Goal: Transaction & Acquisition: Book appointment/travel/reservation

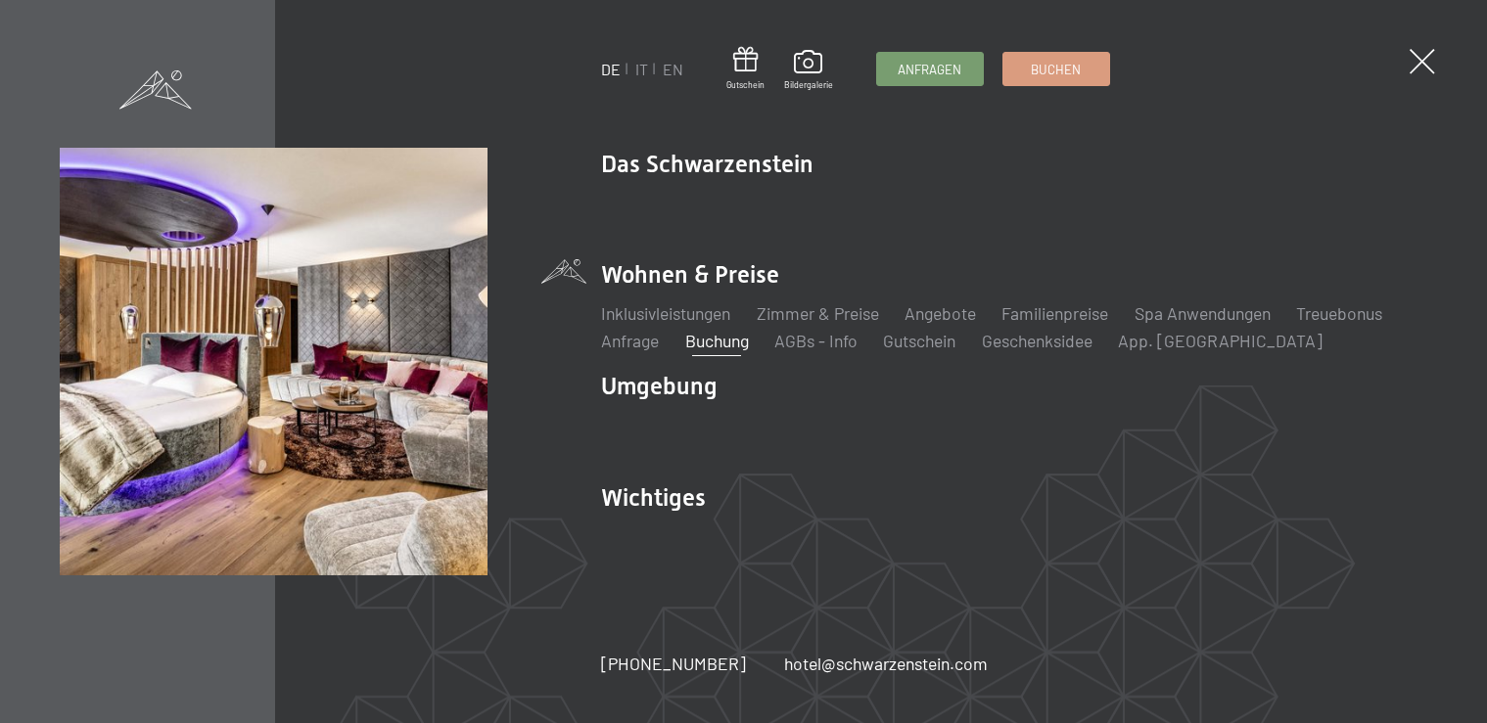
select select "11"
select select "2026-07-01"
select select "2026-08-01"
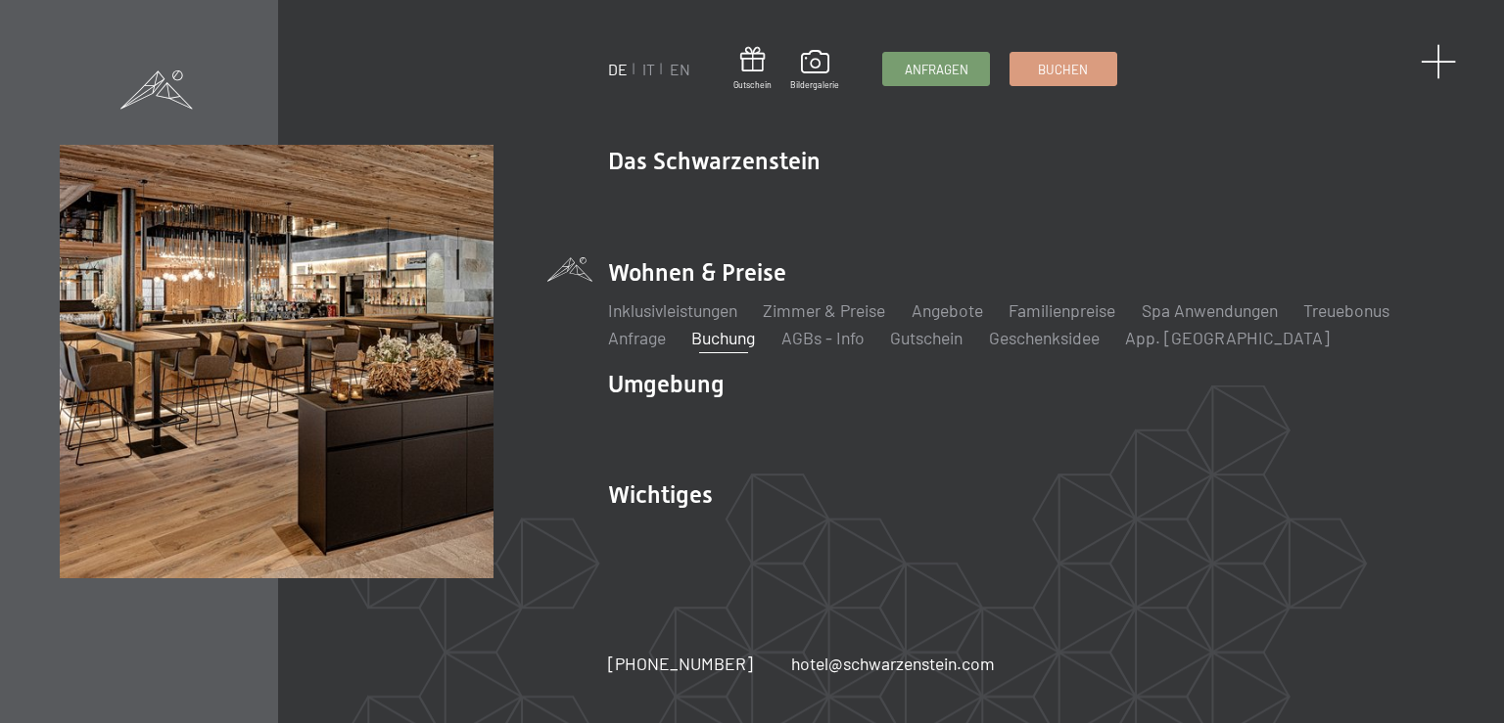
click at [1439, 61] on span at bounding box center [1438, 62] width 36 height 36
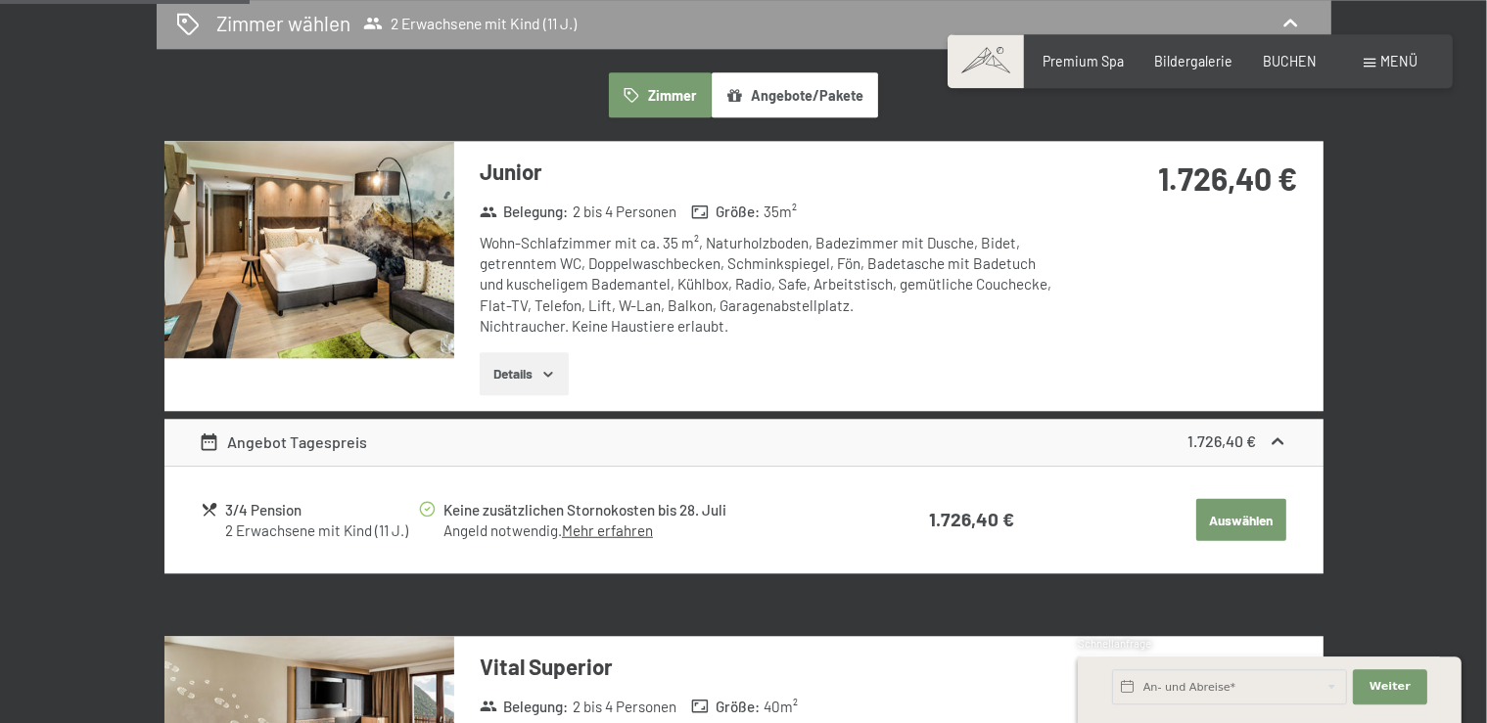
scroll to position [1343, 0]
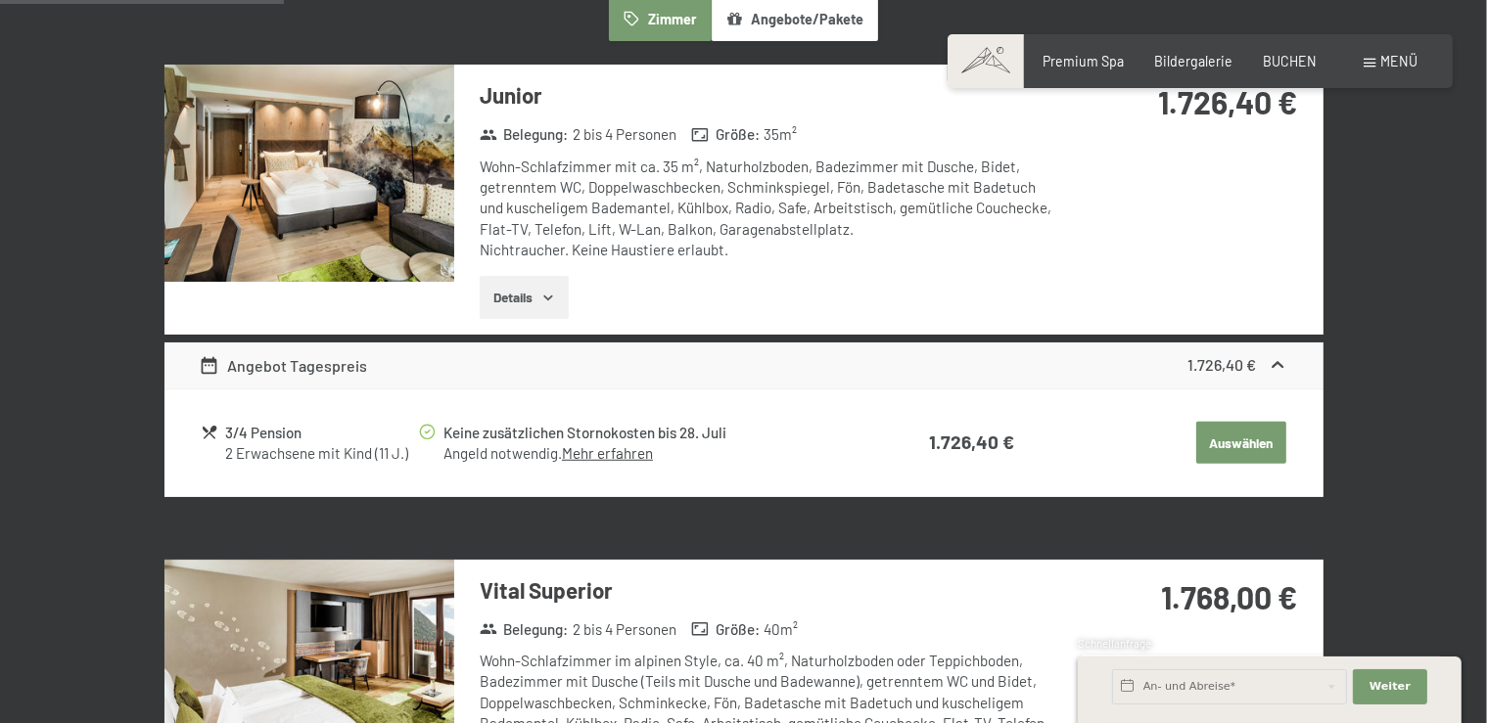
click at [600, 452] on link "Mehr erfahren" at bounding box center [607, 453] width 91 height 18
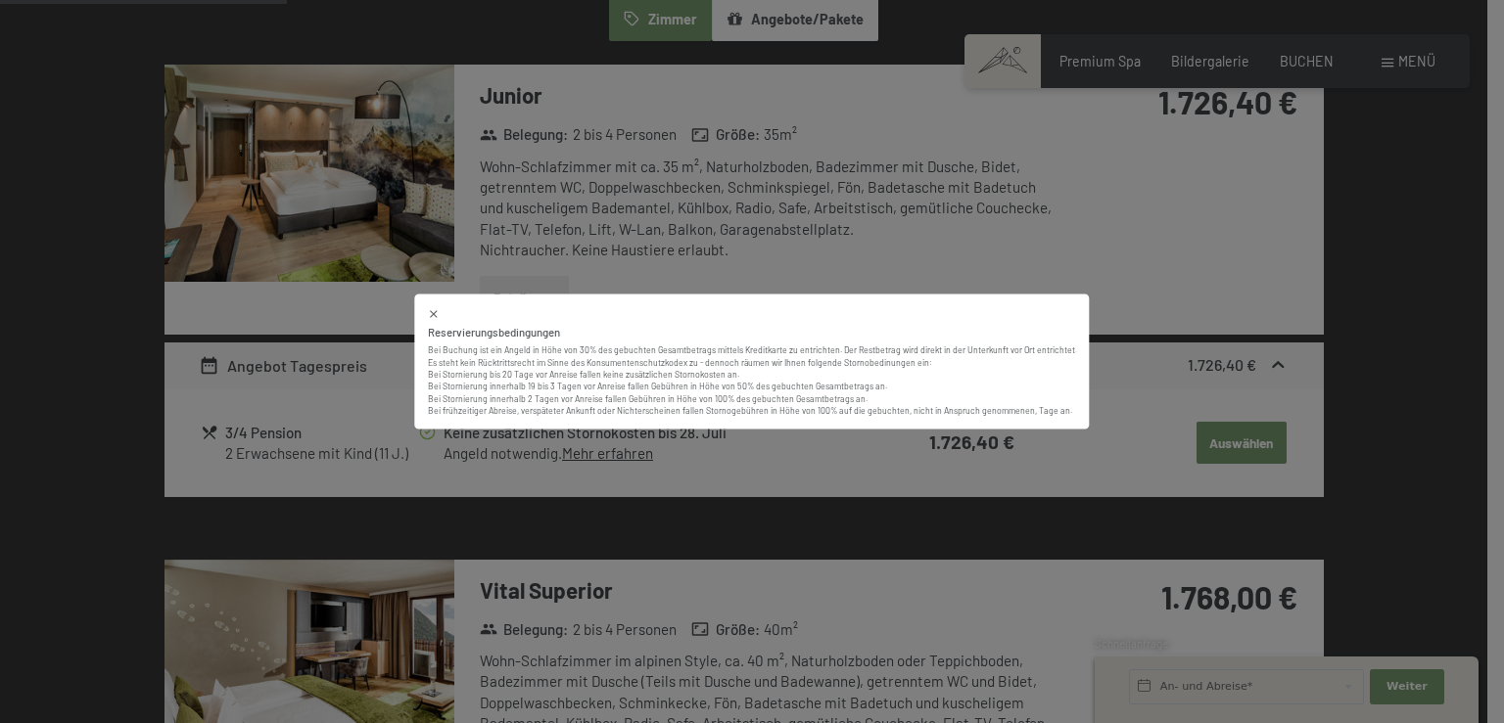
click at [776, 449] on div "Reservierungsbedingungen Bei Buchung ist ein Angeld in Höhe von 30% des gebucht…" at bounding box center [752, 361] width 1504 height 723
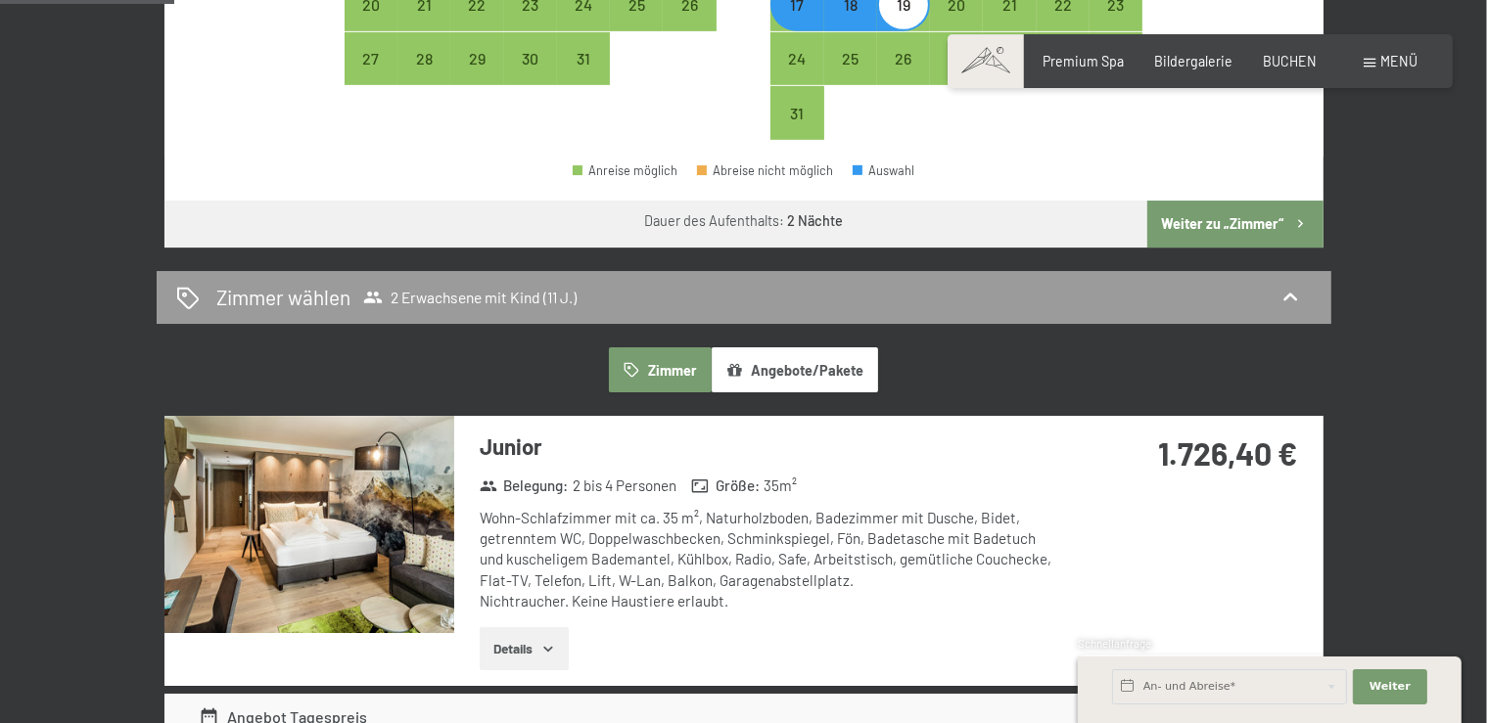
scroll to position [1240, 0]
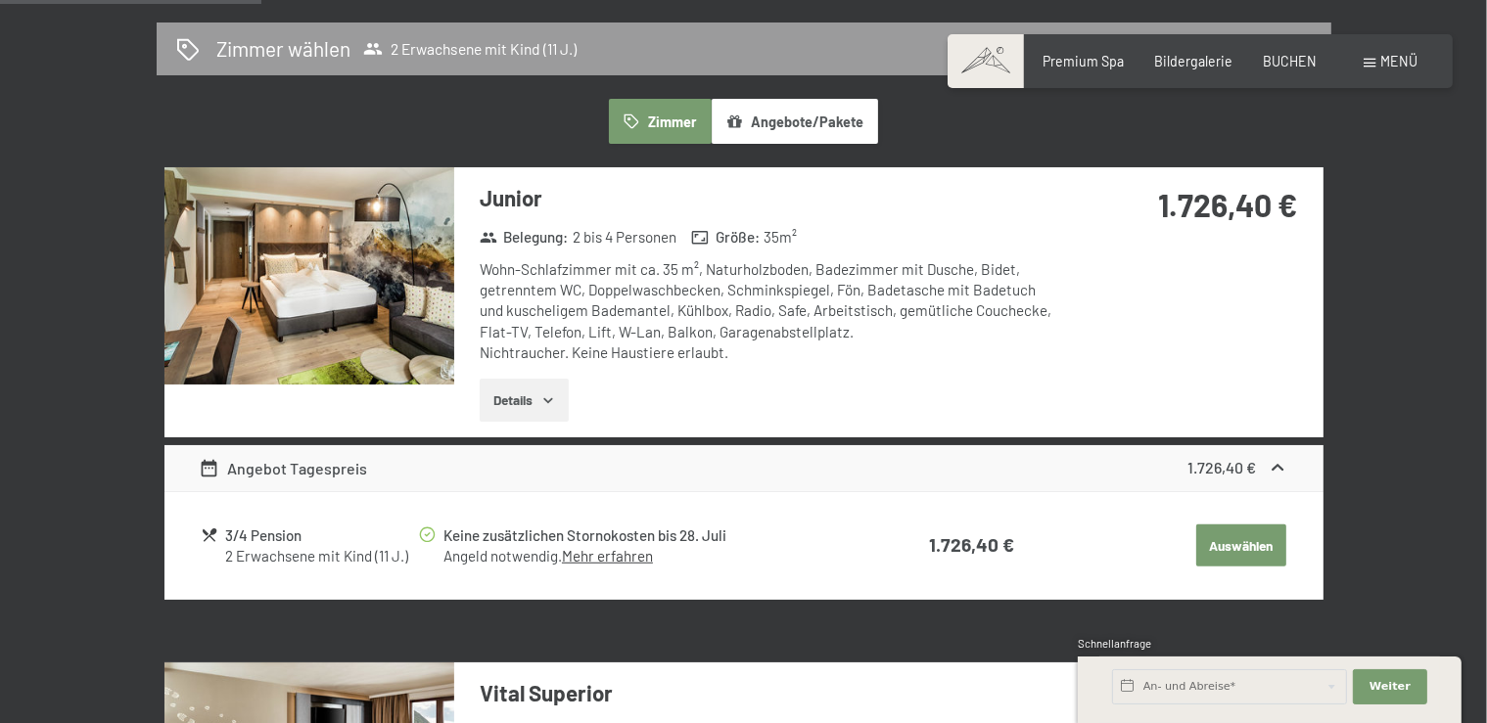
click at [1265, 551] on button "Auswählen" at bounding box center [1241, 546] width 90 height 43
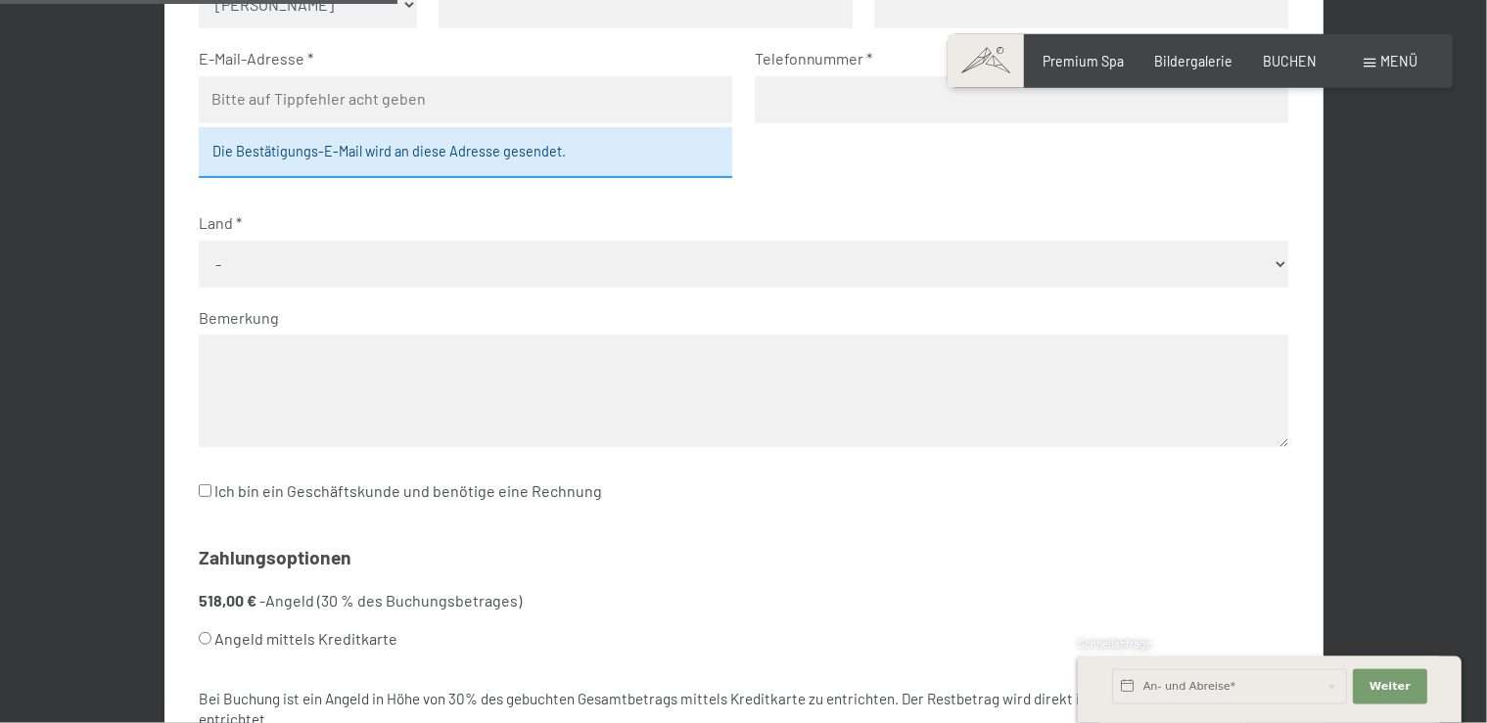
scroll to position [602, 0]
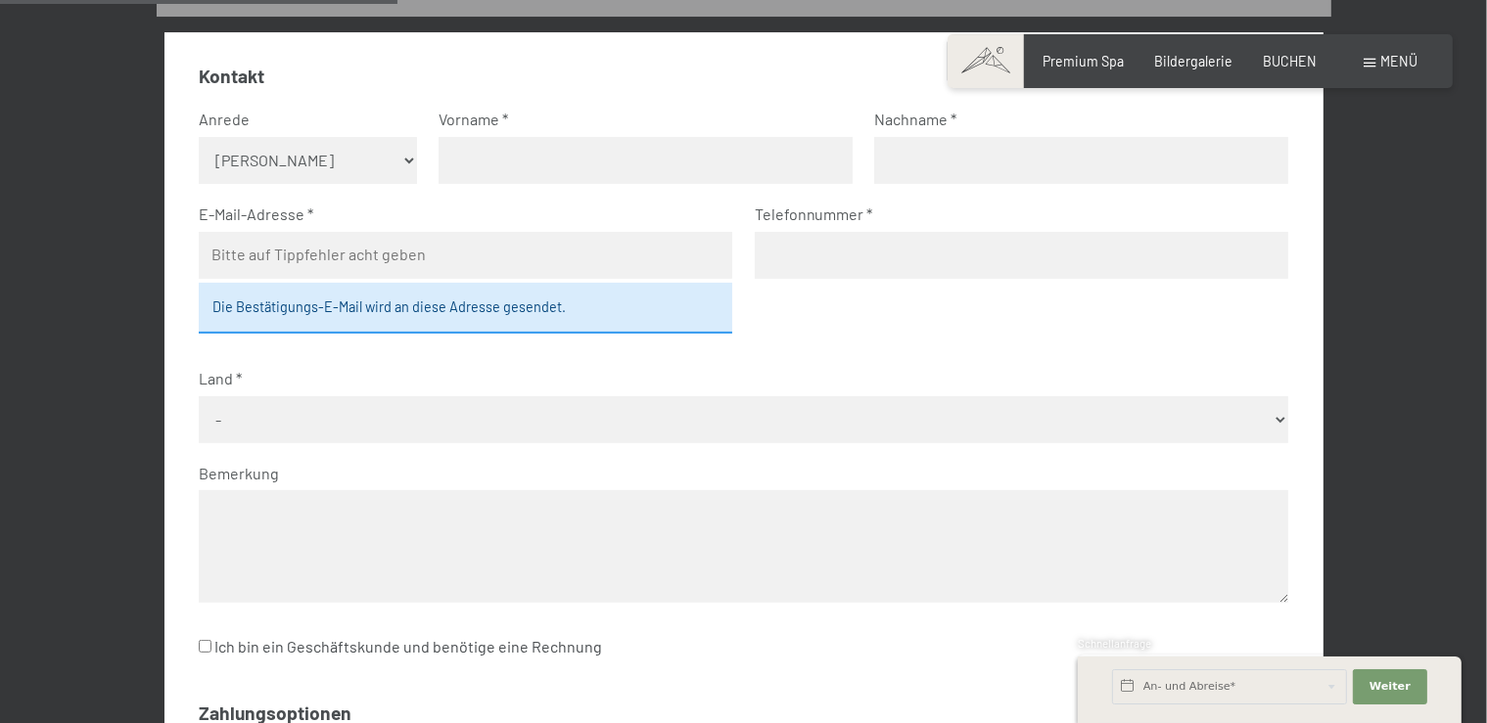
click at [199, 137] on select "Keine Angabe Frau Herr" at bounding box center [308, 160] width 218 height 47
select select "m"
click option "Herr" at bounding box center [0, 0] width 0 height 0
click at [574, 151] on input "text" at bounding box center [646, 160] width 414 height 47
type input "Michael"
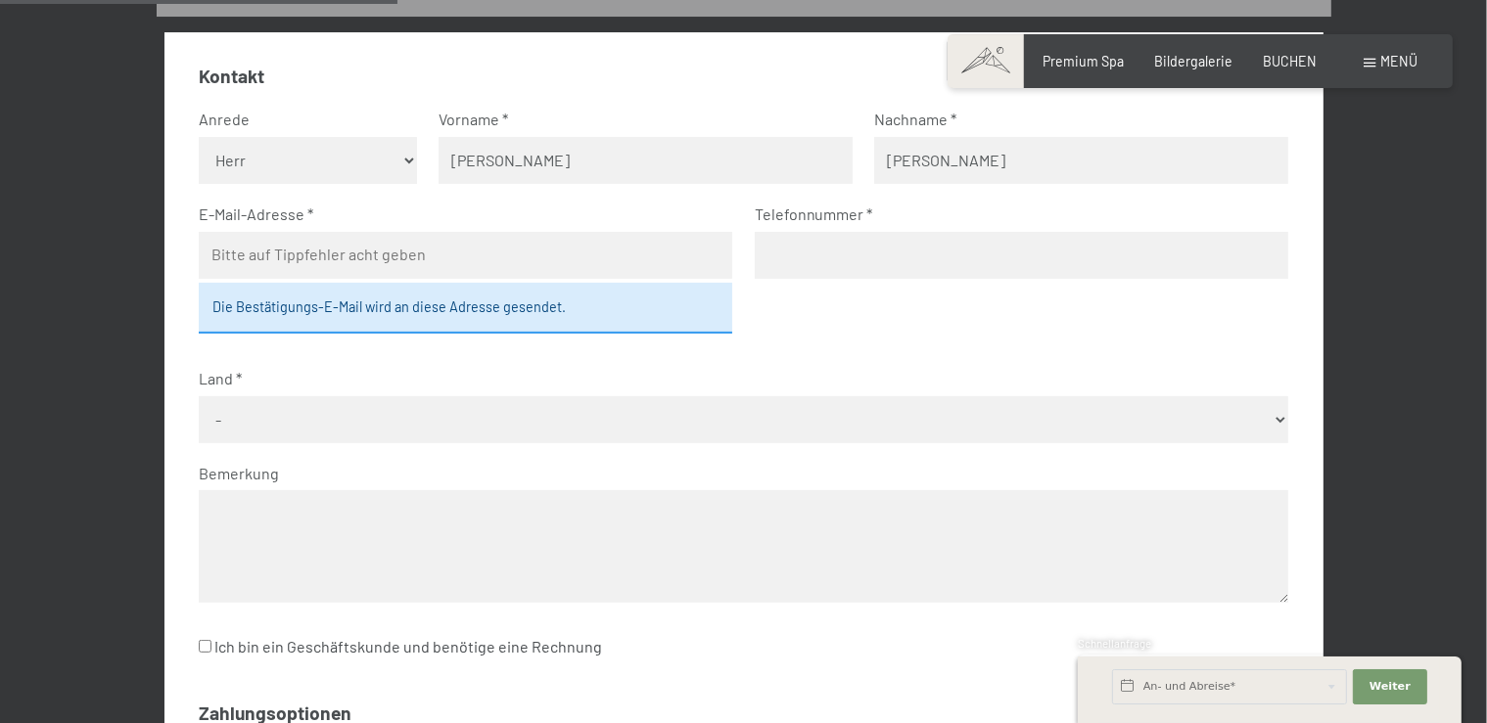
type input "Lehner"
type input "michaellehner@gmx.at"
type input "+4369911868910"
select select "AUT"
click option "Österreich" at bounding box center [0, 0] width 0 height 0
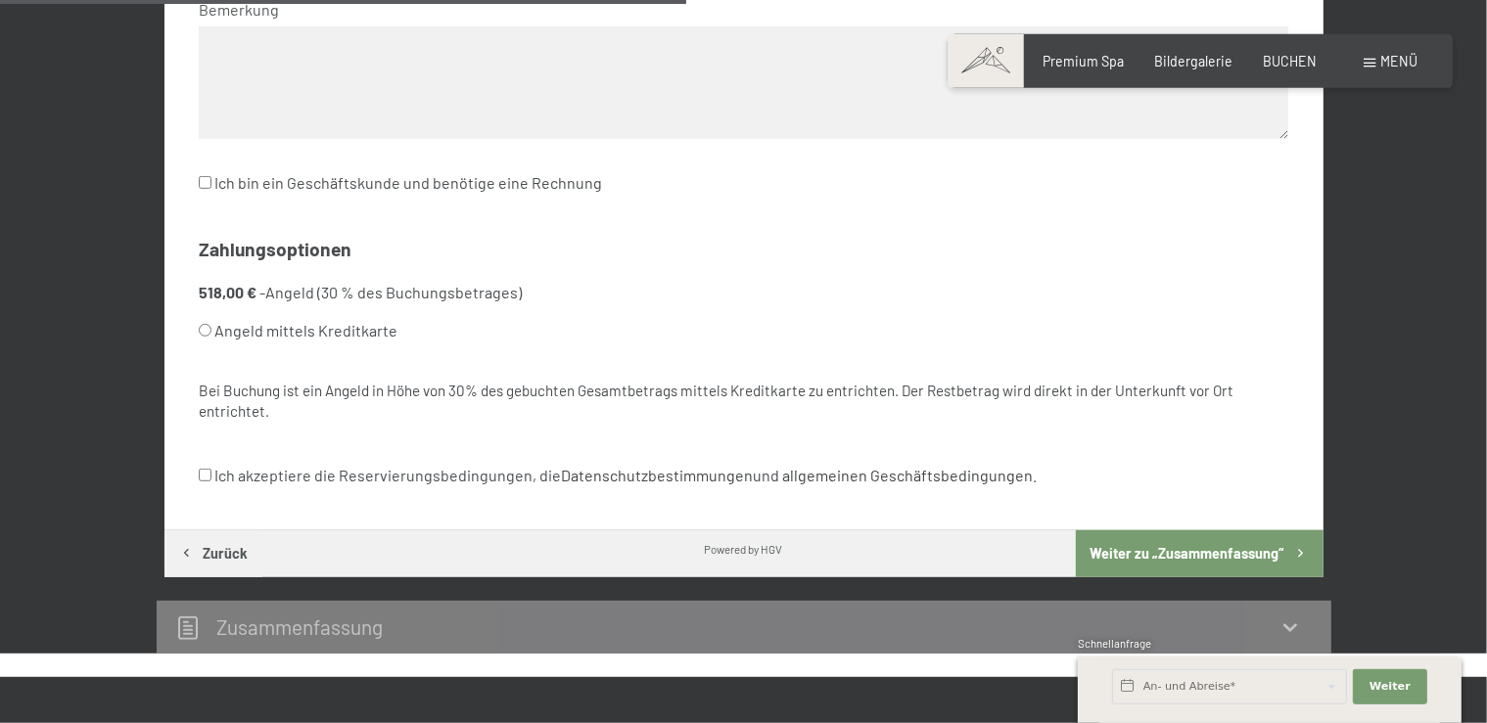
scroll to position [1119, 0]
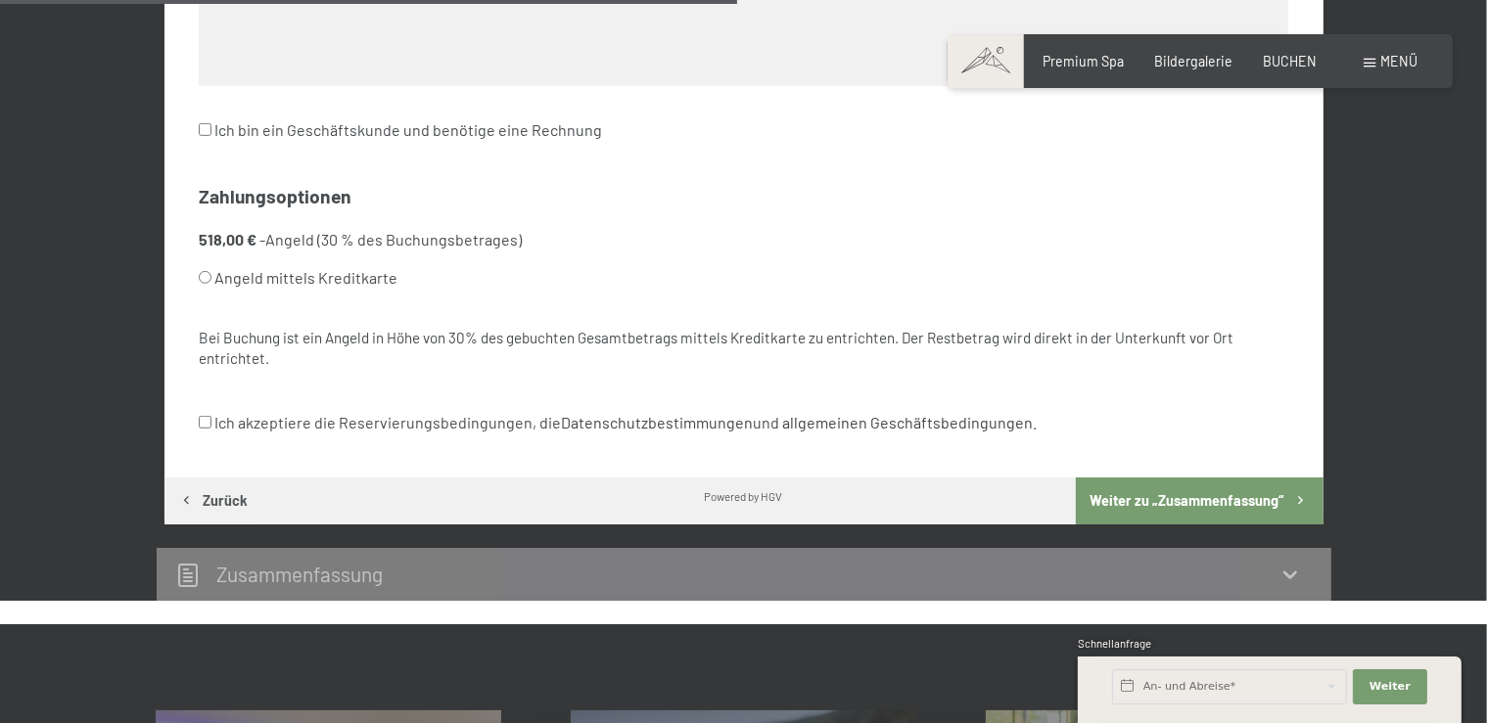
click at [217, 409] on label "Ich akzeptiere die Reservierungsbedingungen, die Datenschutzbestimmungen und al…" at bounding box center [618, 422] width 838 height 37
click at [211, 416] on input "Ich akzeptiere die Reservierungsbedingungen, die Datenschutzbestimmungen und al…" at bounding box center [205, 422] width 13 height 13
checkbox input "true"
click at [1222, 488] on button "Weiter zu „Zusammen­fassung“" at bounding box center [1199, 501] width 247 height 47
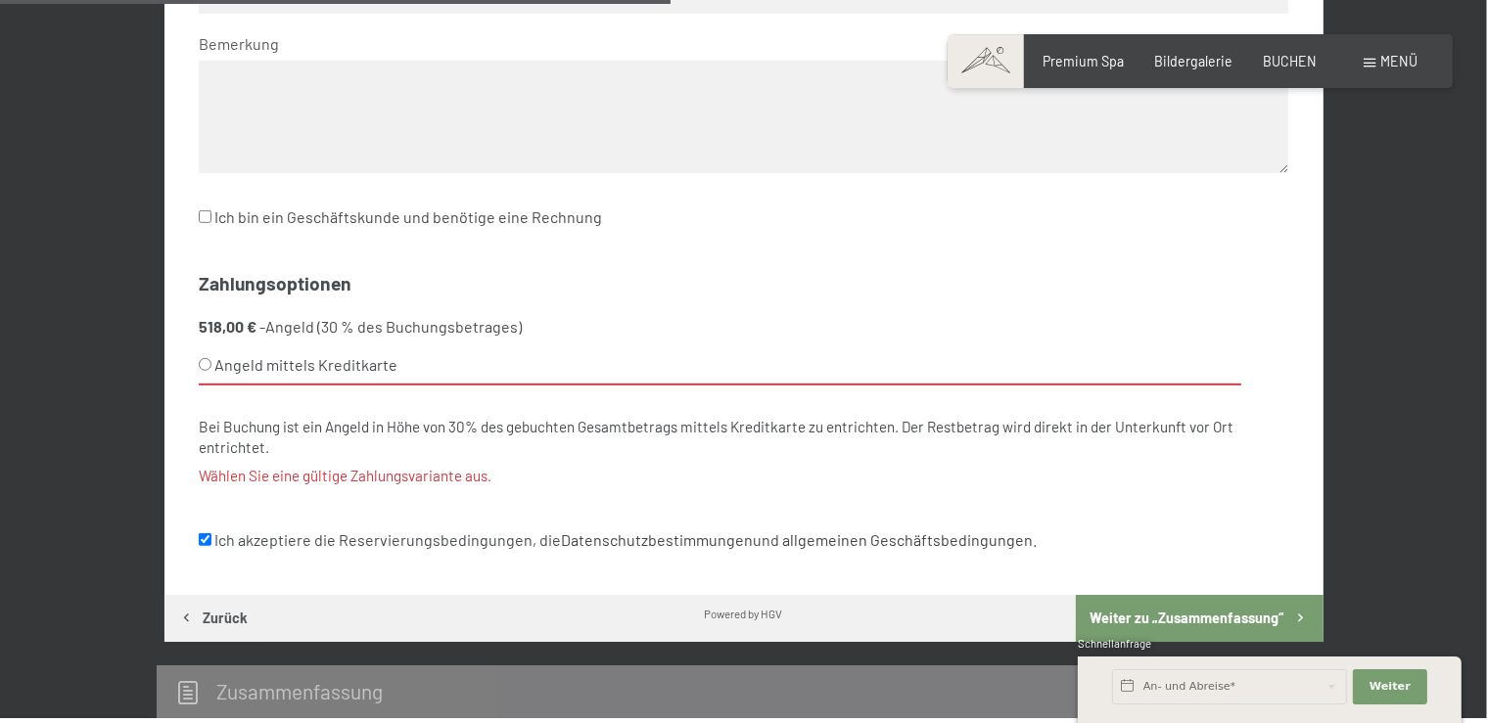
scroll to position [1031, 0]
click at [206, 361] on input "Angeld mittels Kreditkarte" at bounding box center [205, 365] width 13 height 13
radio input "true"
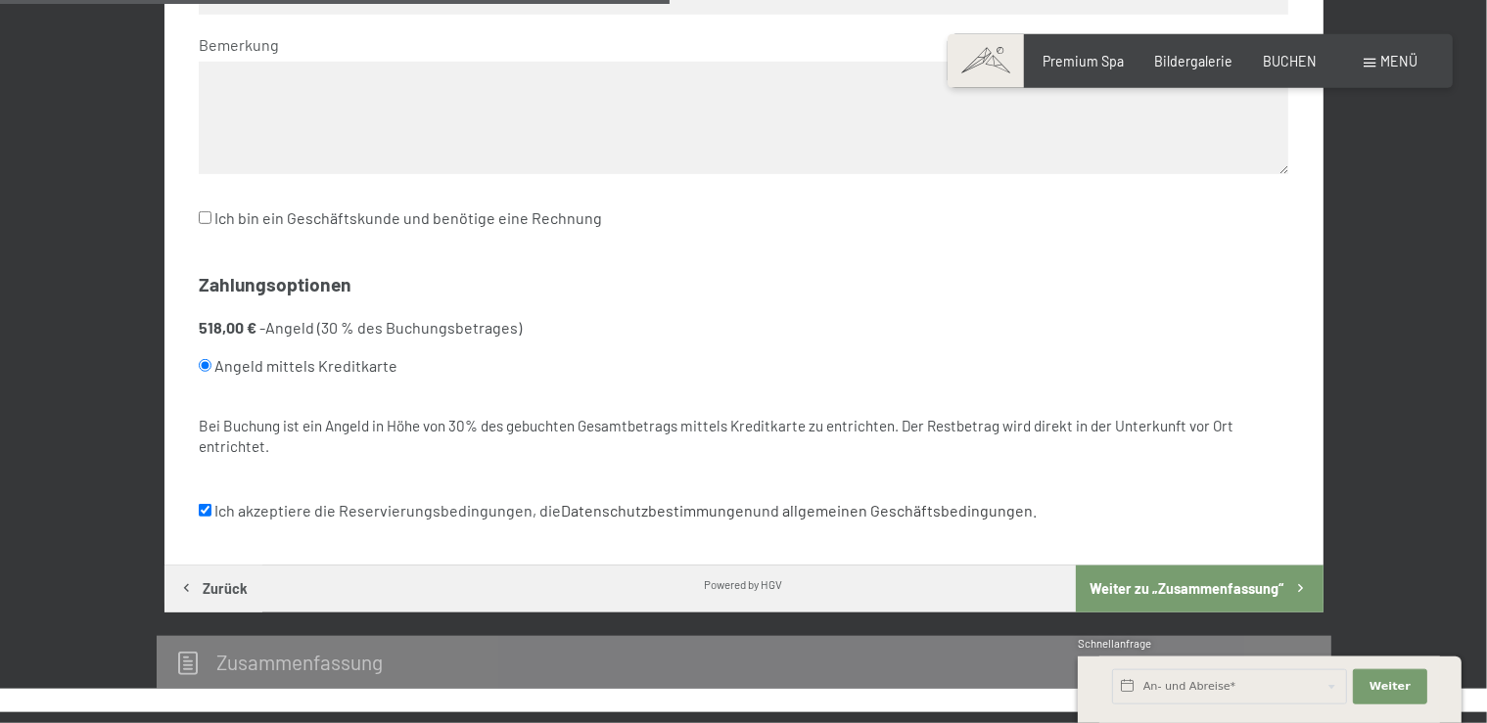
click at [1203, 581] on button "Weiter zu „Zusammen­fassung“" at bounding box center [1199, 589] width 247 height 47
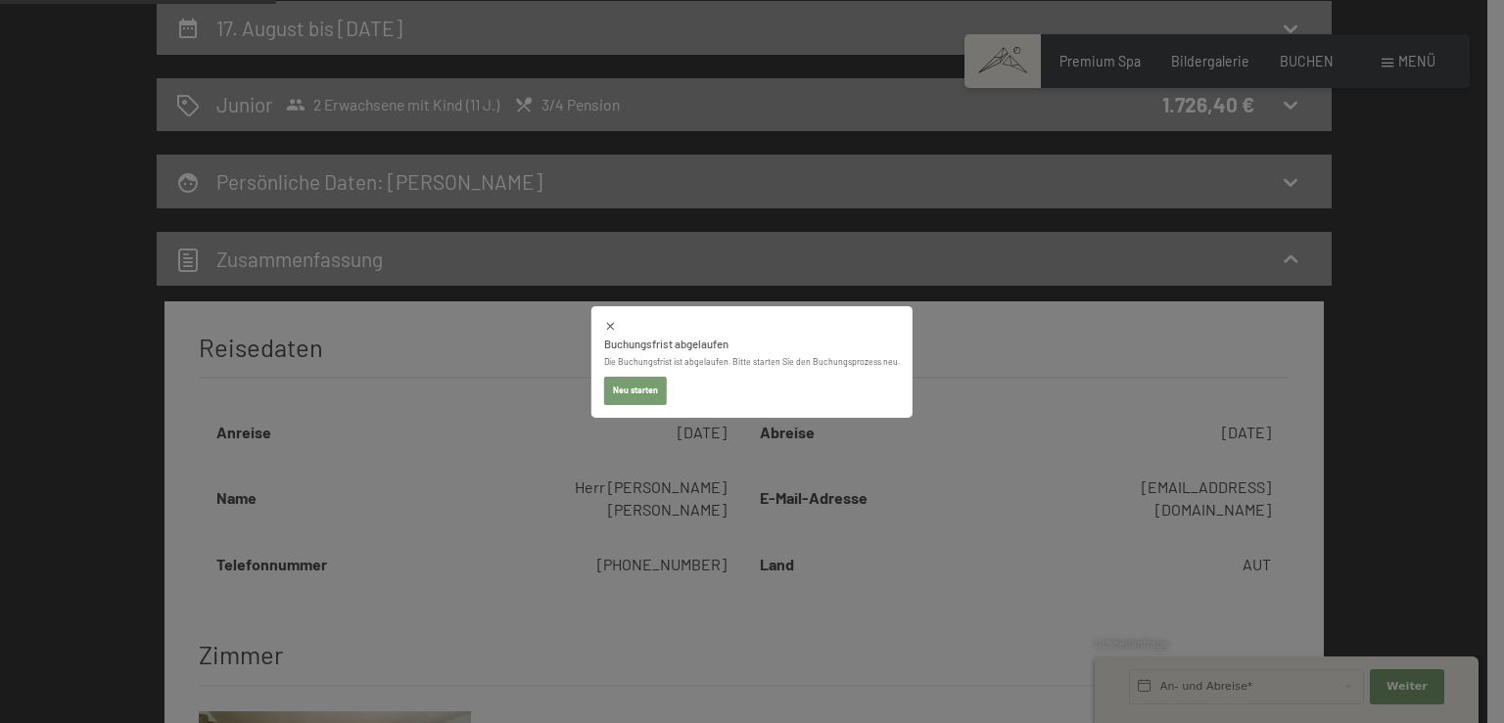
click at [639, 395] on button "Neu starten" at bounding box center [635, 390] width 63 height 27
select select "2026-07-01"
select select "2026-08-01"
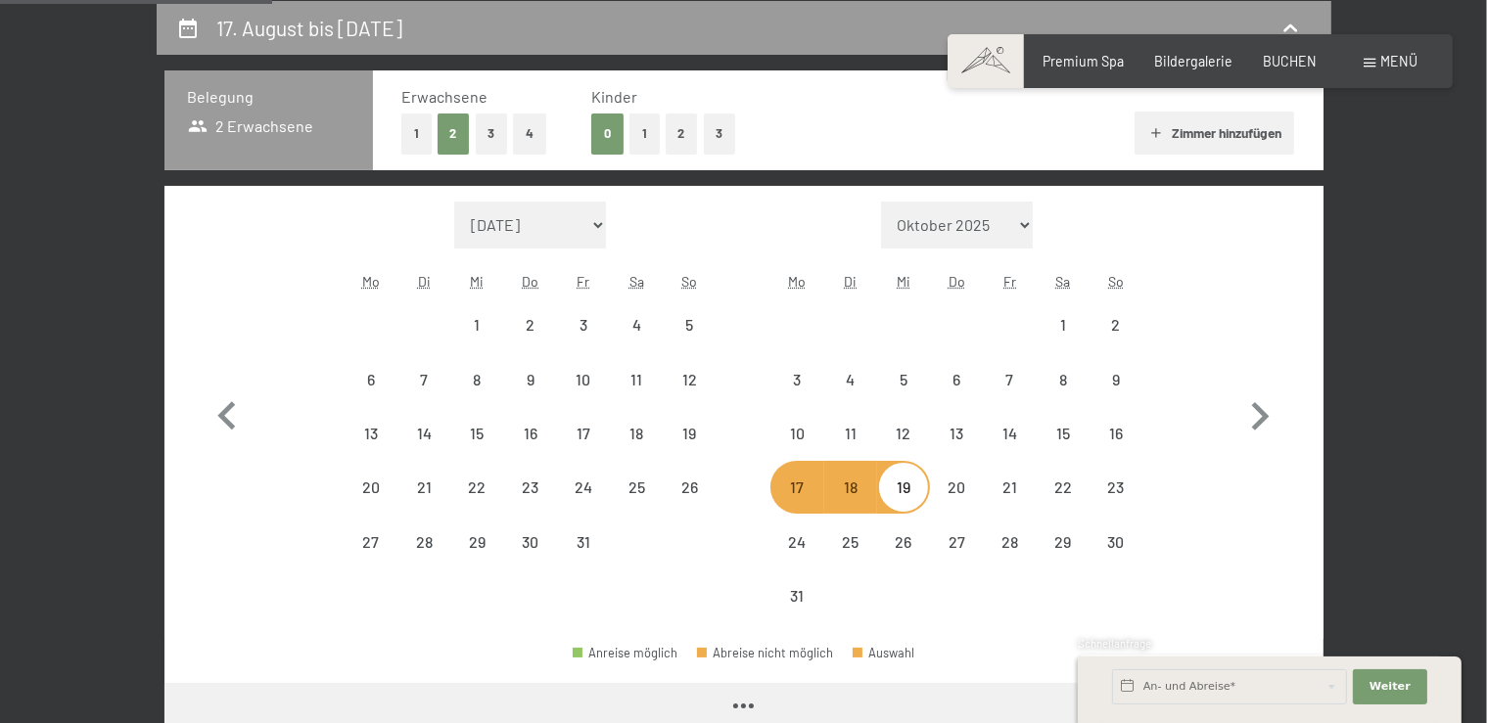
select select "2026-07-01"
select select "2026-08-01"
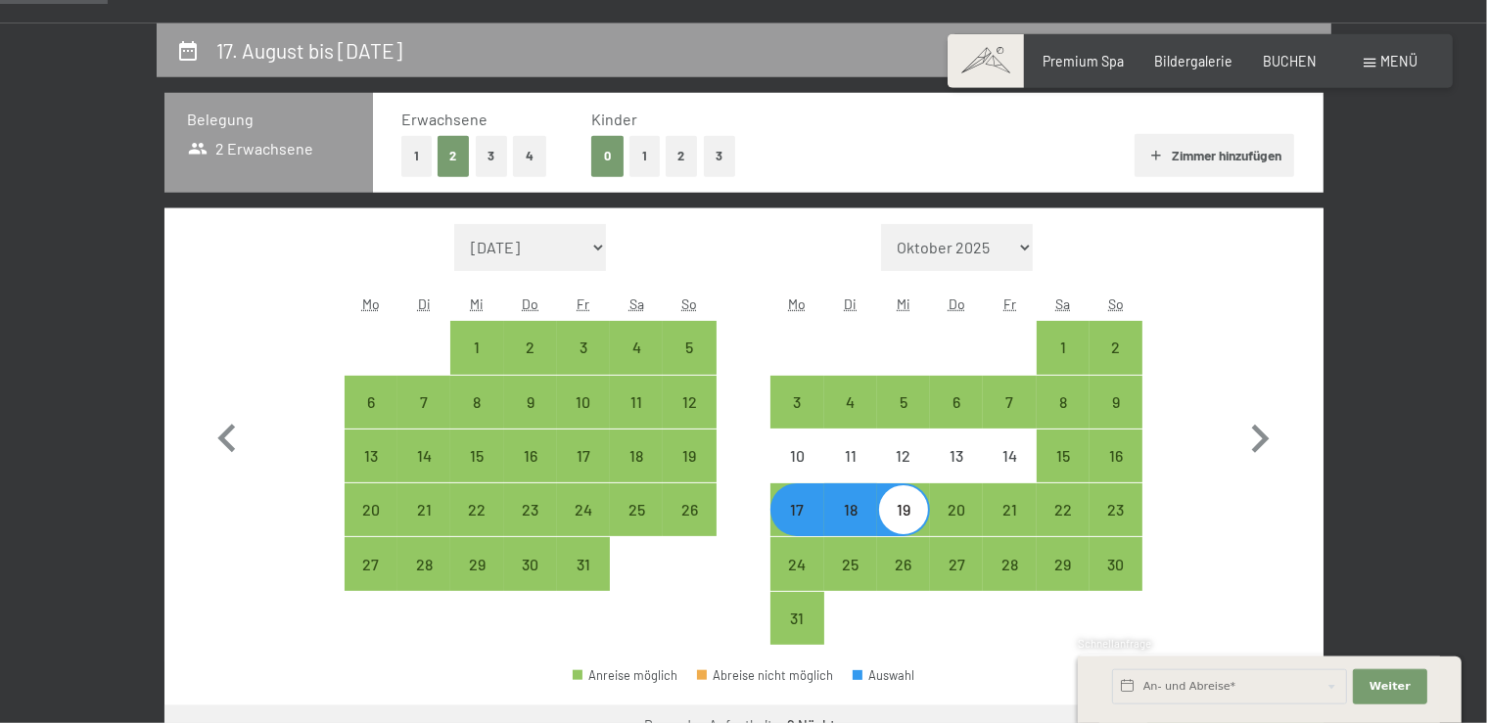
scroll to position [307, 0]
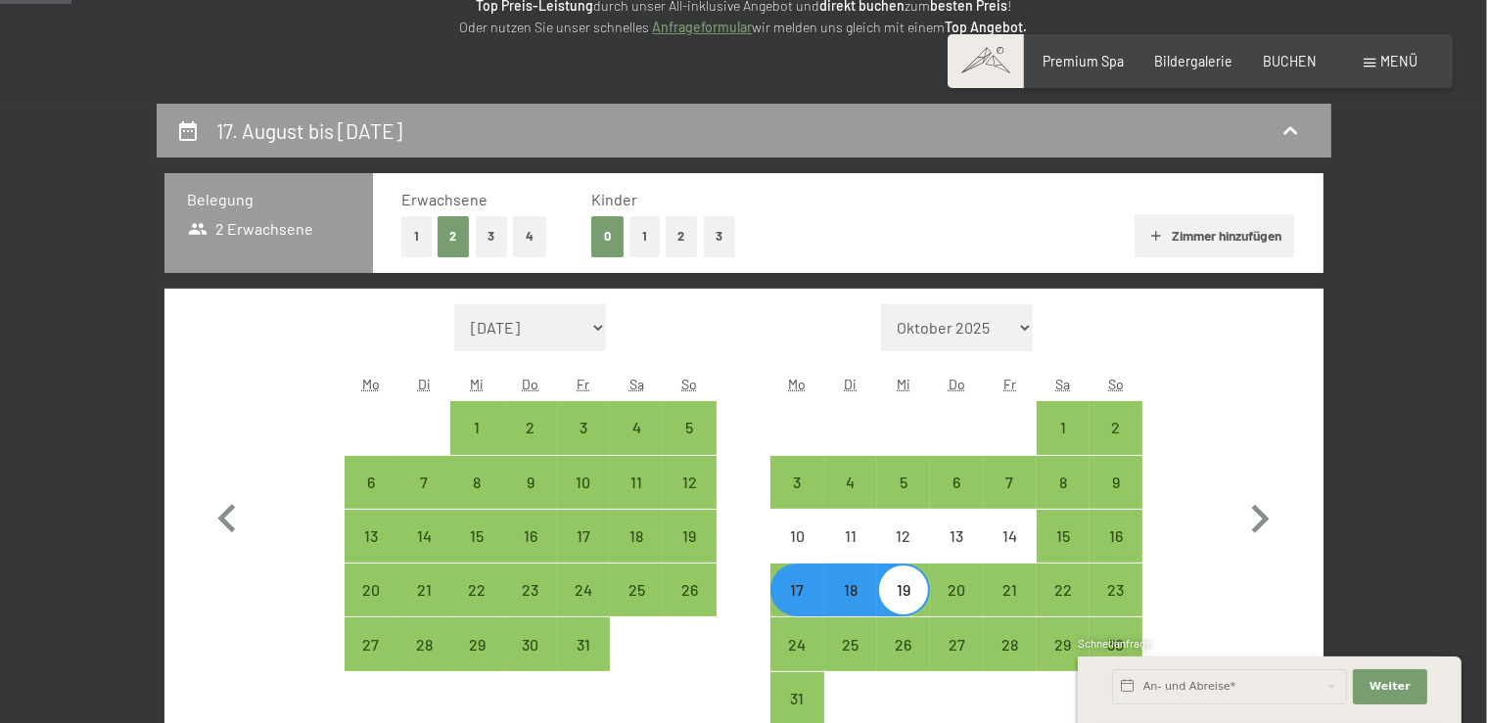
click at [633, 224] on button "1" at bounding box center [644, 236] width 30 height 40
select select "2026-07-01"
select select "2026-08-01"
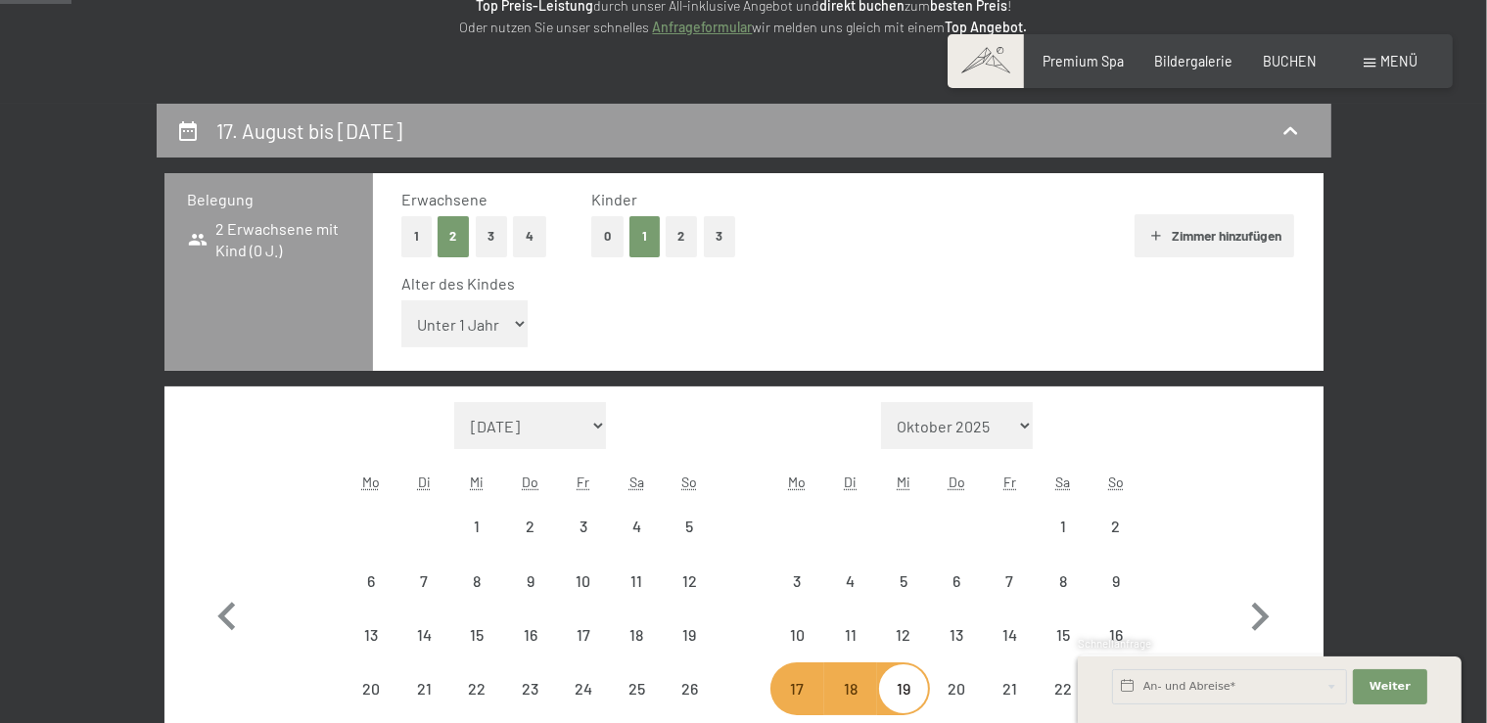
click at [401, 301] on select "Unter 1 Jahr 1 Jahr 2 Jahre 3 Jahre 4 Jahre 5 Jahre 6 Jahre 7 Jahre 8 Jahre 9 J…" at bounding box center [464, 324] width 127 height 47
select select "2026-07-01"
select select "2026-08-01"
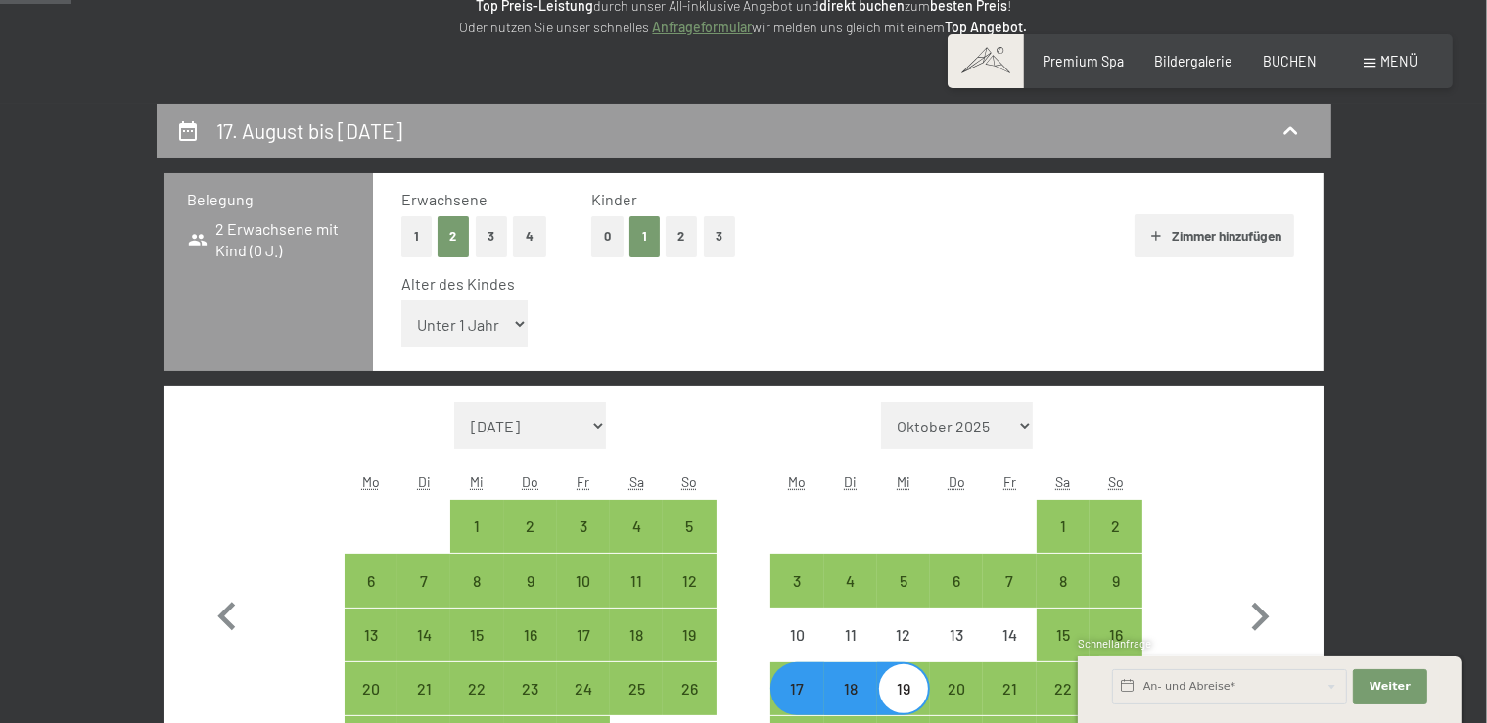
select select "11"
click option "11 Jahre" at bounding box center [0, 0] width 0 height 0
select select "2026-07-01"
select select "2026-08-01"
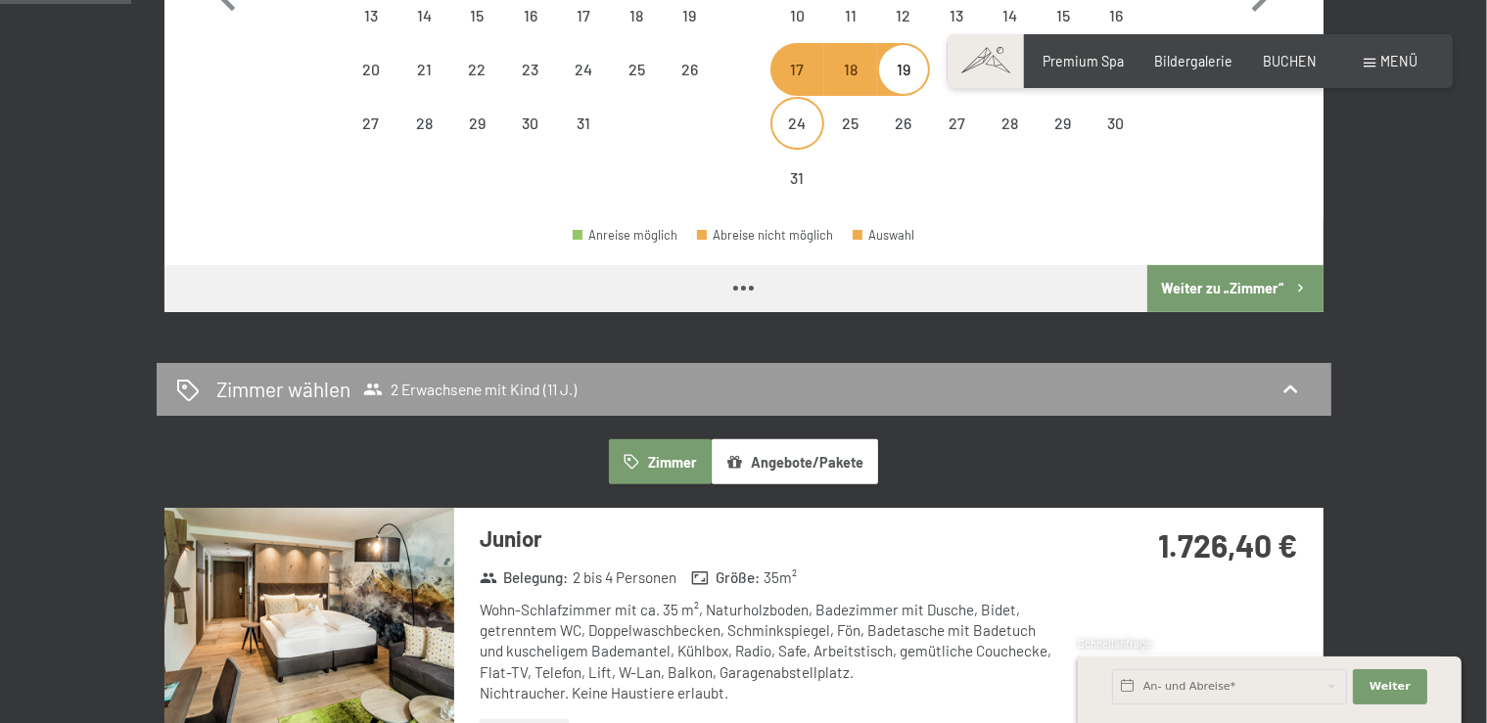
select select "2026-07-01"
select select "2026-08-01"
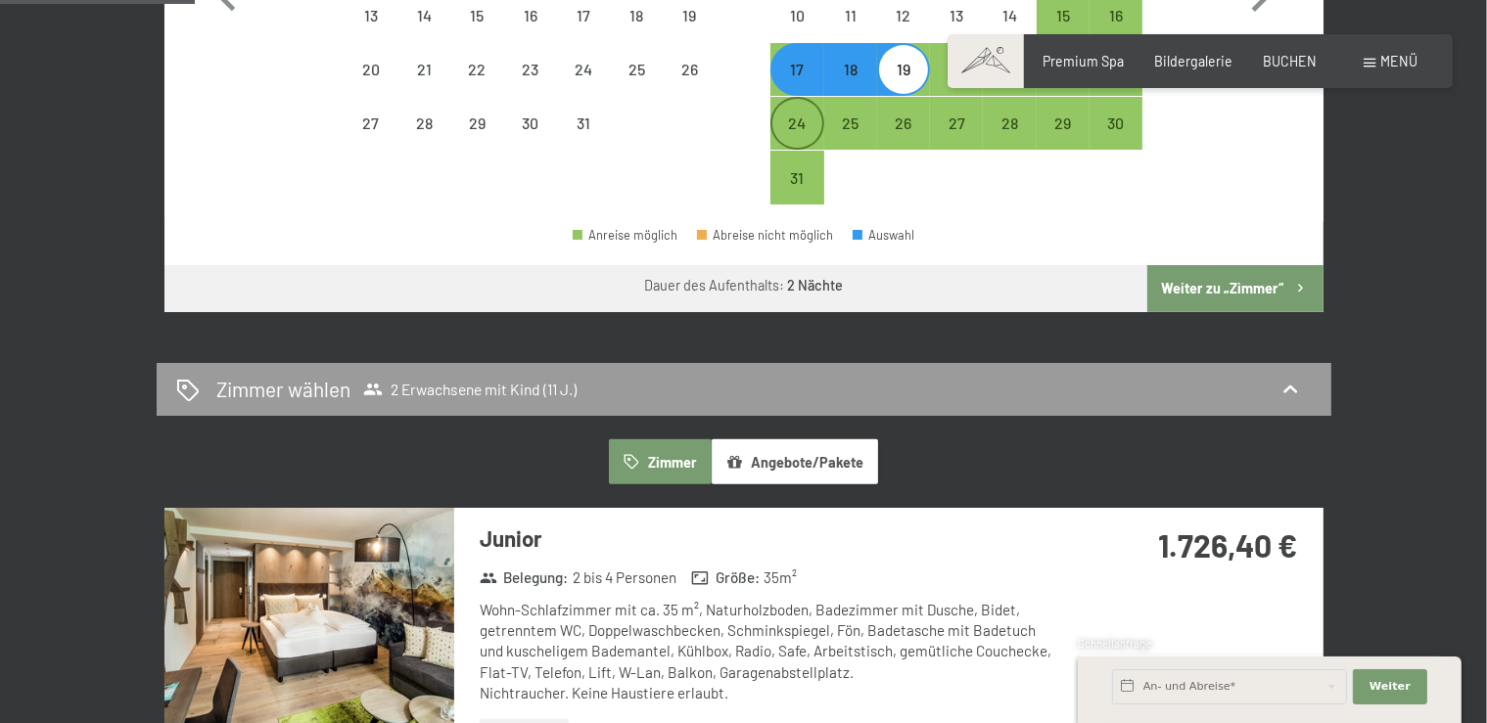
select select "2026-07-01"
select select "2026-08-01"
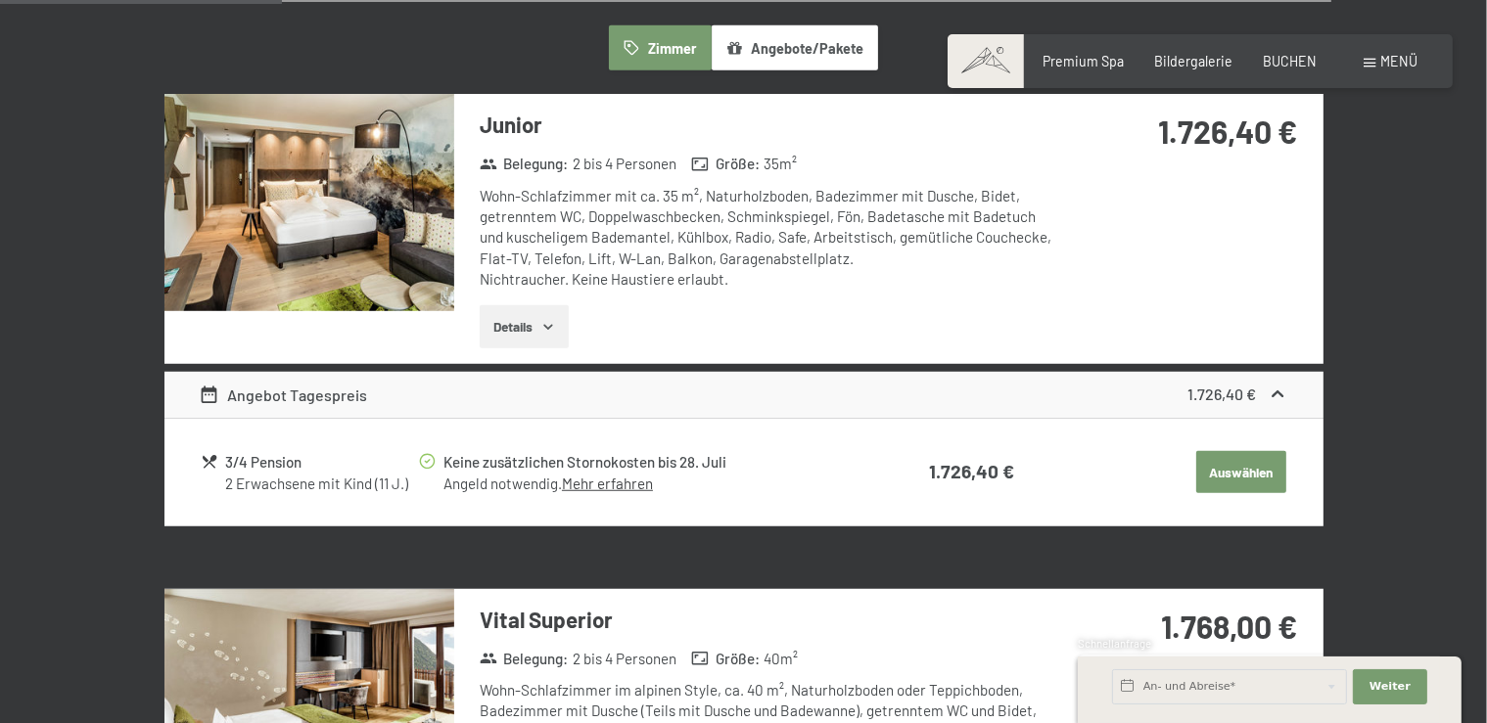
click at [1249, 476] on button "Auswählen" at bounding box center [1241, 472] width 90 height 43
select select "m"
select select "AUT"
select select "2026-07-01"
select select "2026-08-01"
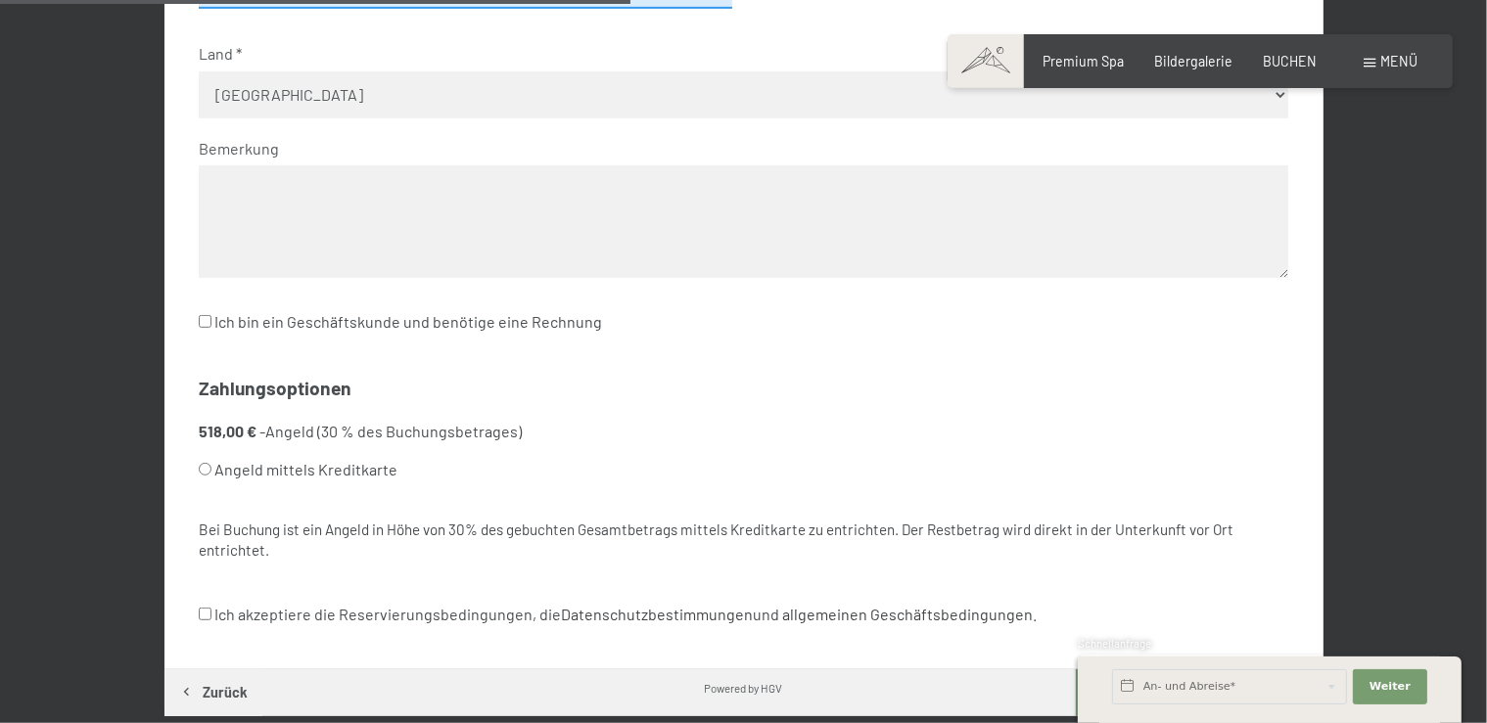
scroll to position [1031, 0]
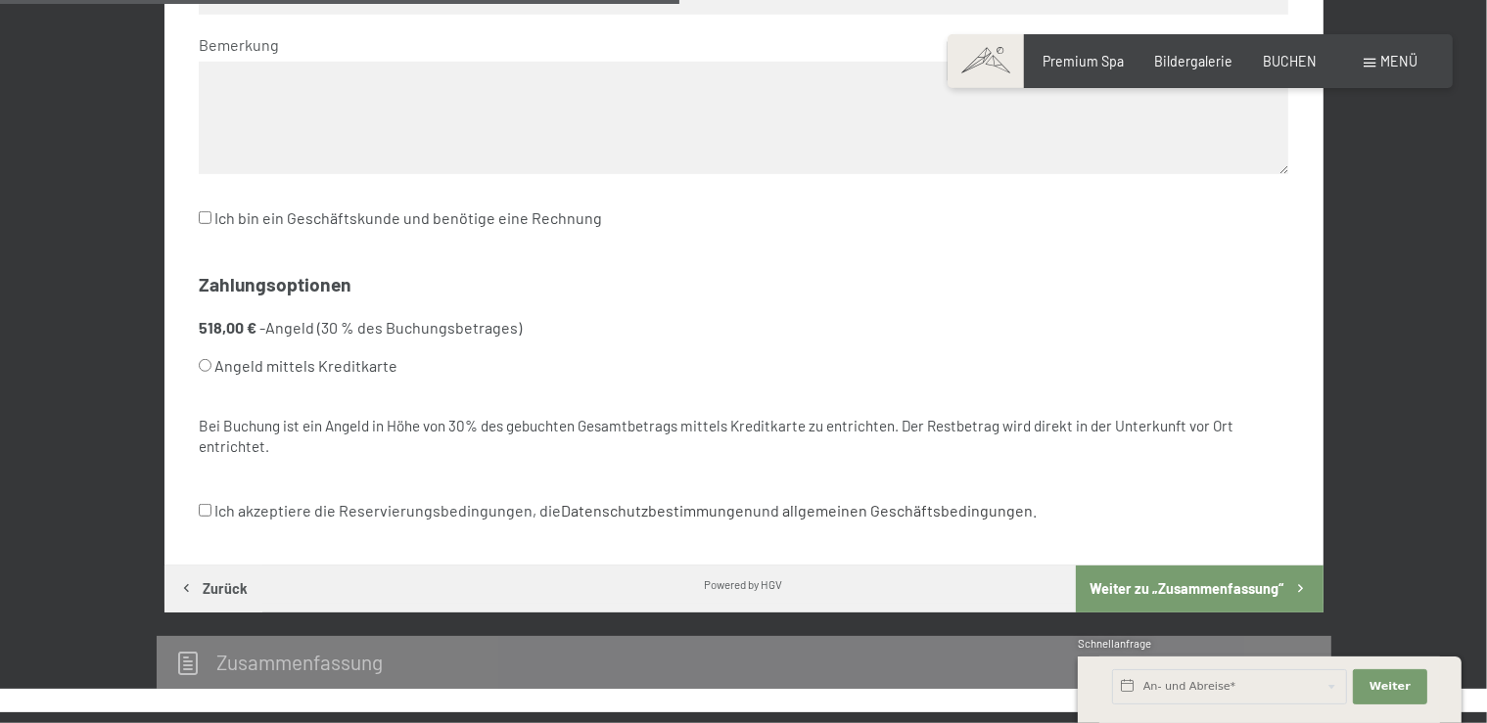
click at [203, 362] on input "Angeld mittels Kreditkarte" at bounding box center [205, 365] width 13 height 13
radio input "true"
click at [1151, 586] on button "Weiter zu „Zusammen­fassung“" at bounding box center [1199, 589] width 247 height 47
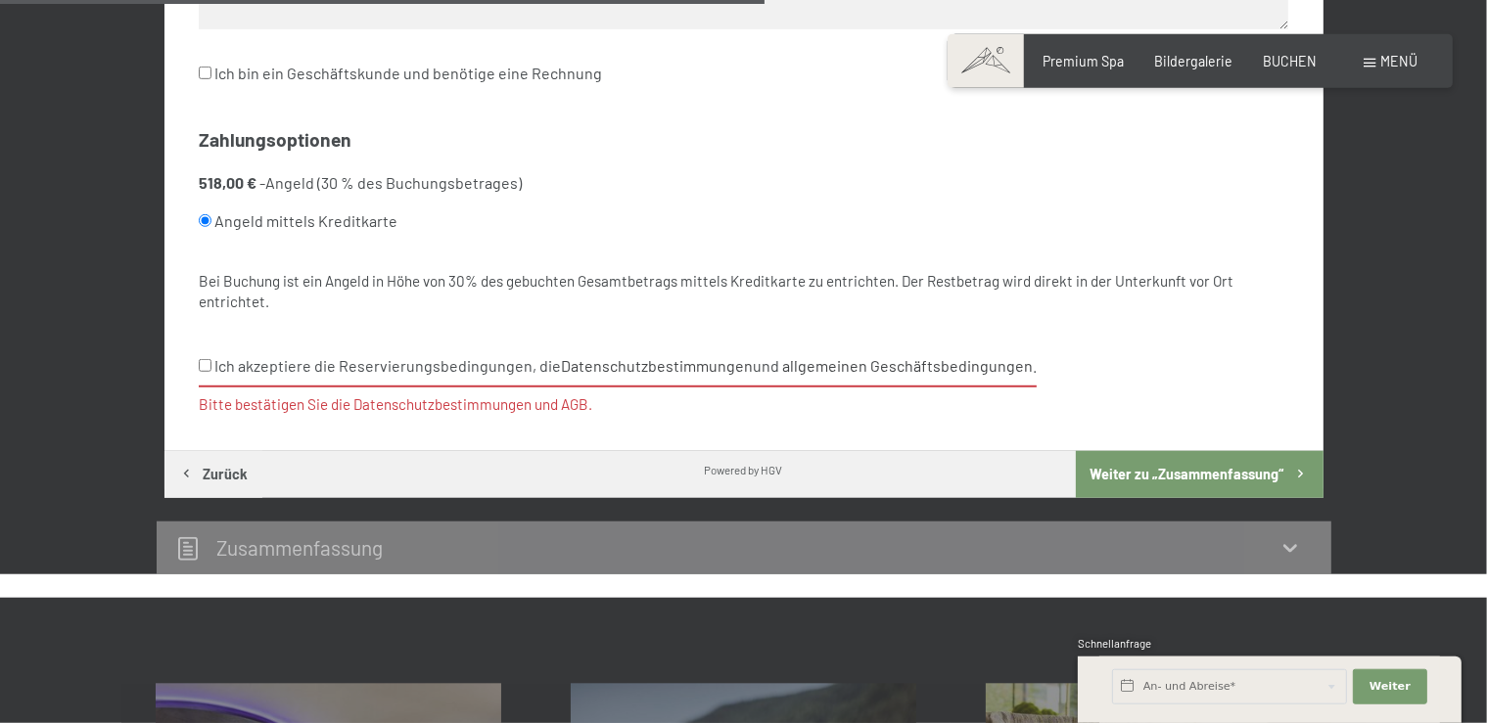
scroll to position [1177, 0]
click at [207, 354] on label "Ich akzeptiere die Reservierungsbedingungen, die Datenschutzbestimmungen und al…" at bounding box center [618, 366] width 838 height 39
click at [207, 358] on input "Ich akzeptiere die Reservierungsbedingungen, die Datenschutzbestimmungen und al…" at bounding box center [205, 364] width 13 height 13
checkbox input "true"
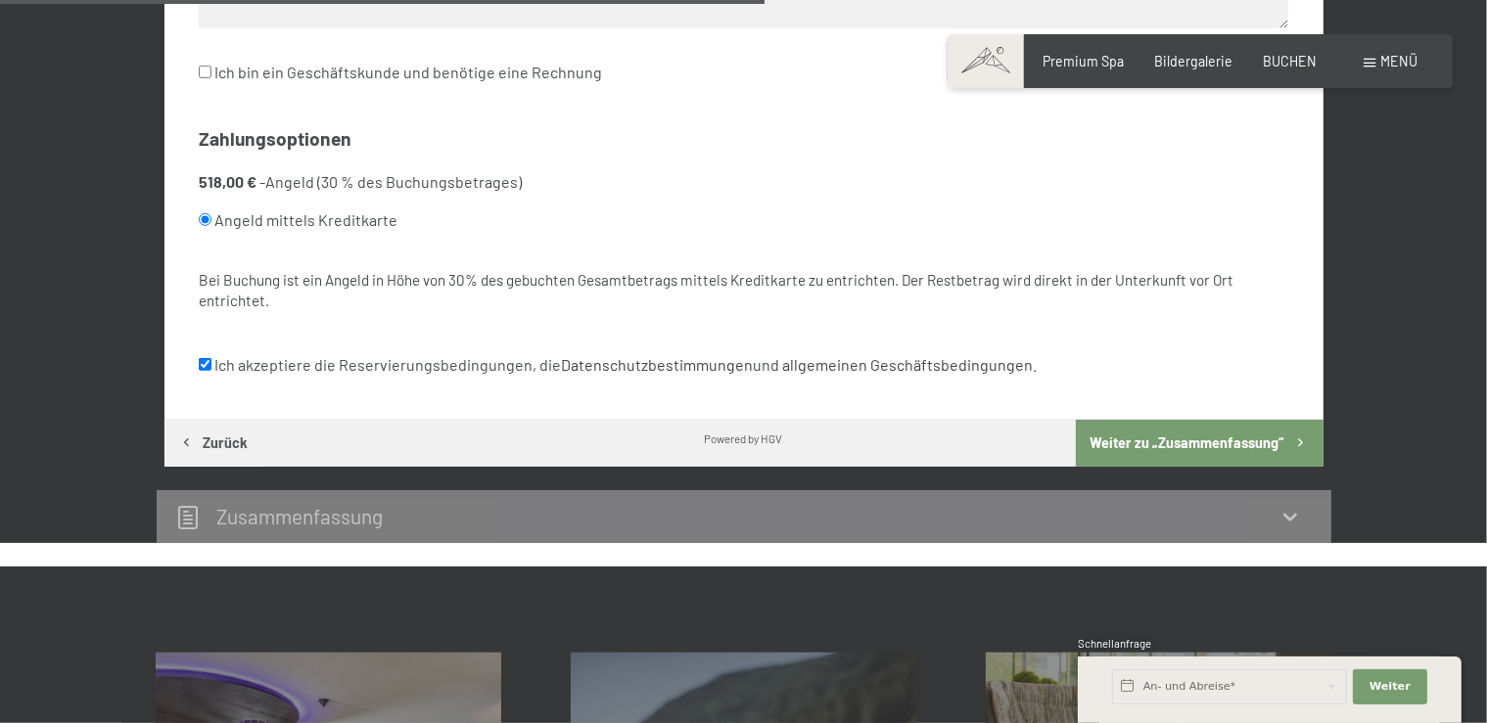
click at [1226, 424] on button "Weiter zu „Zusammen­fassung“" at bounding box center [1199, 443] width 247 height 47
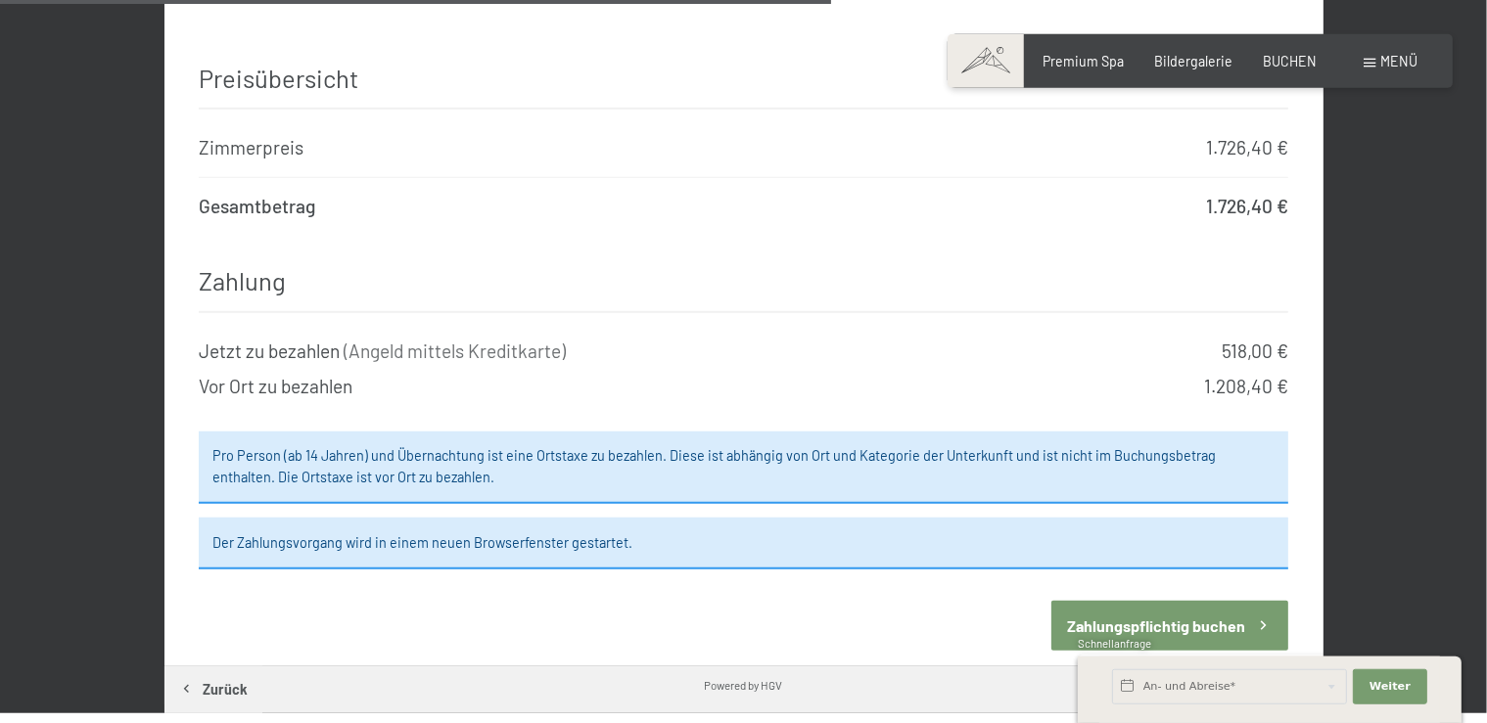
scroll to position [1548, 0]
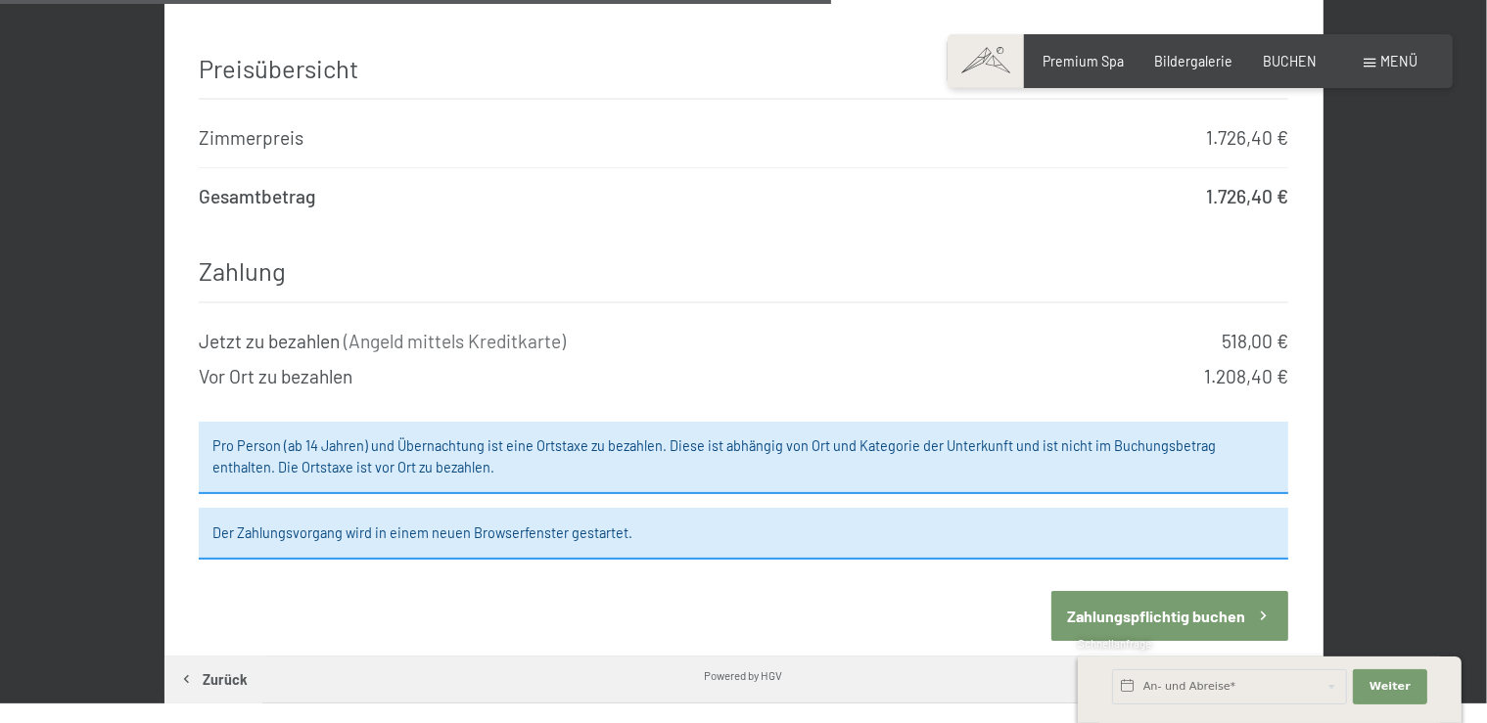
click at [1151, 591] on button "Zahlungspflichtig buchen" at bounding box center [1169, 616] width 237 height 50
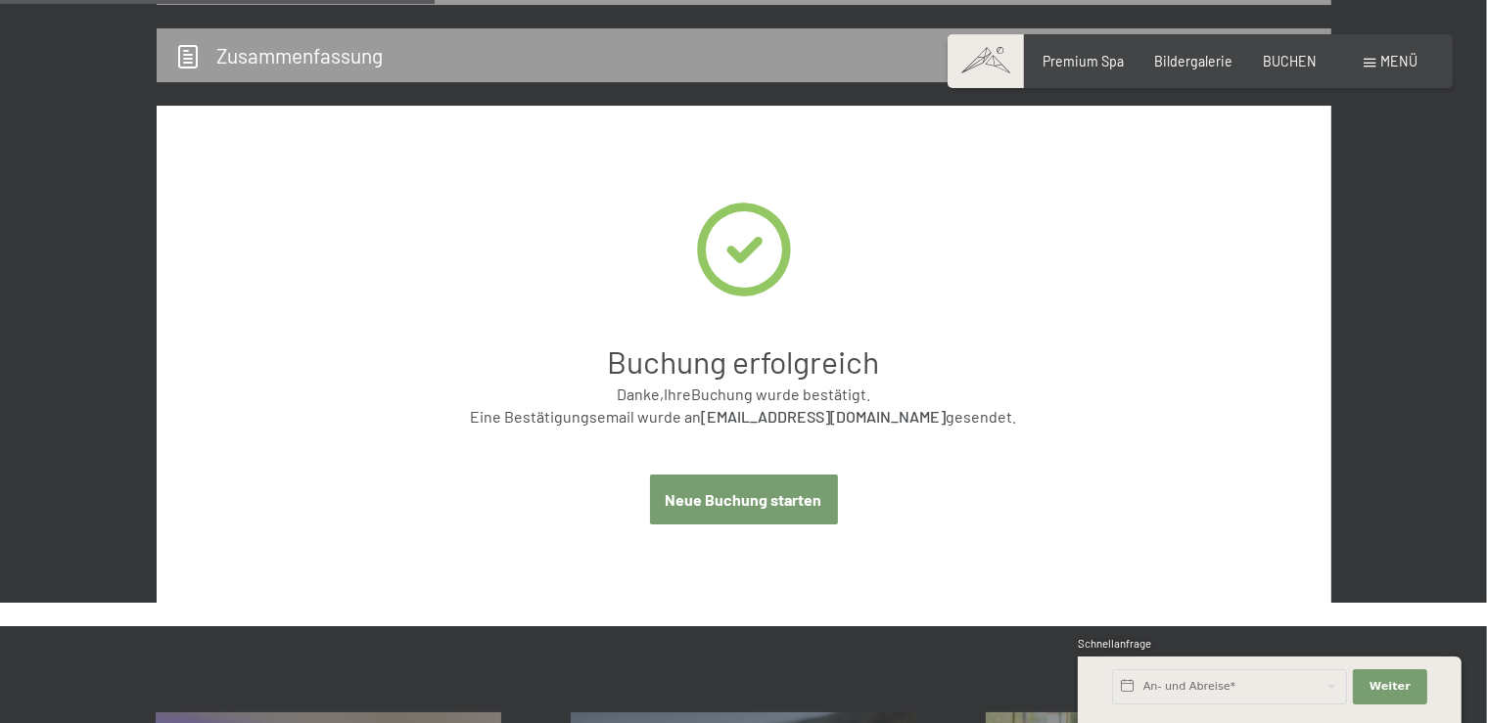
scroll to position [720, 0]
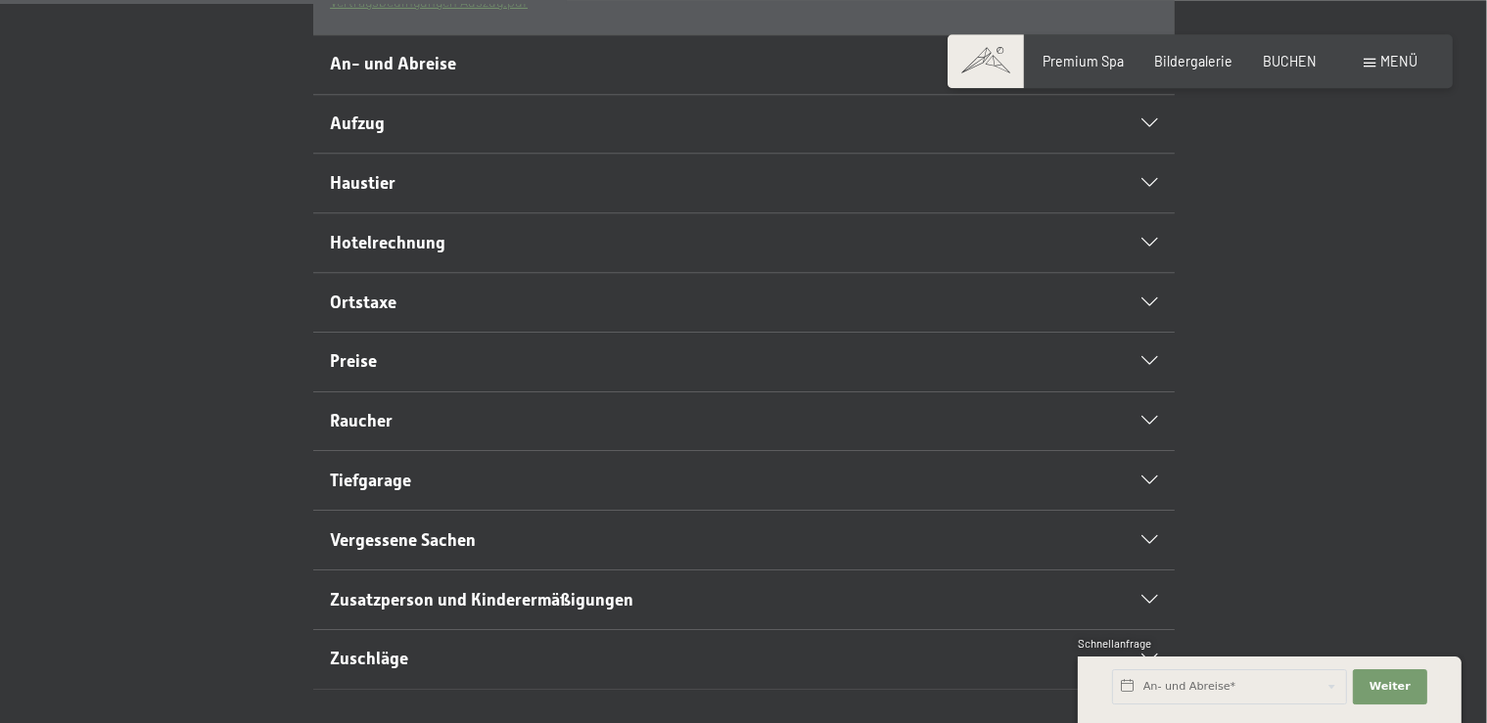
scroll to position [826, 0]
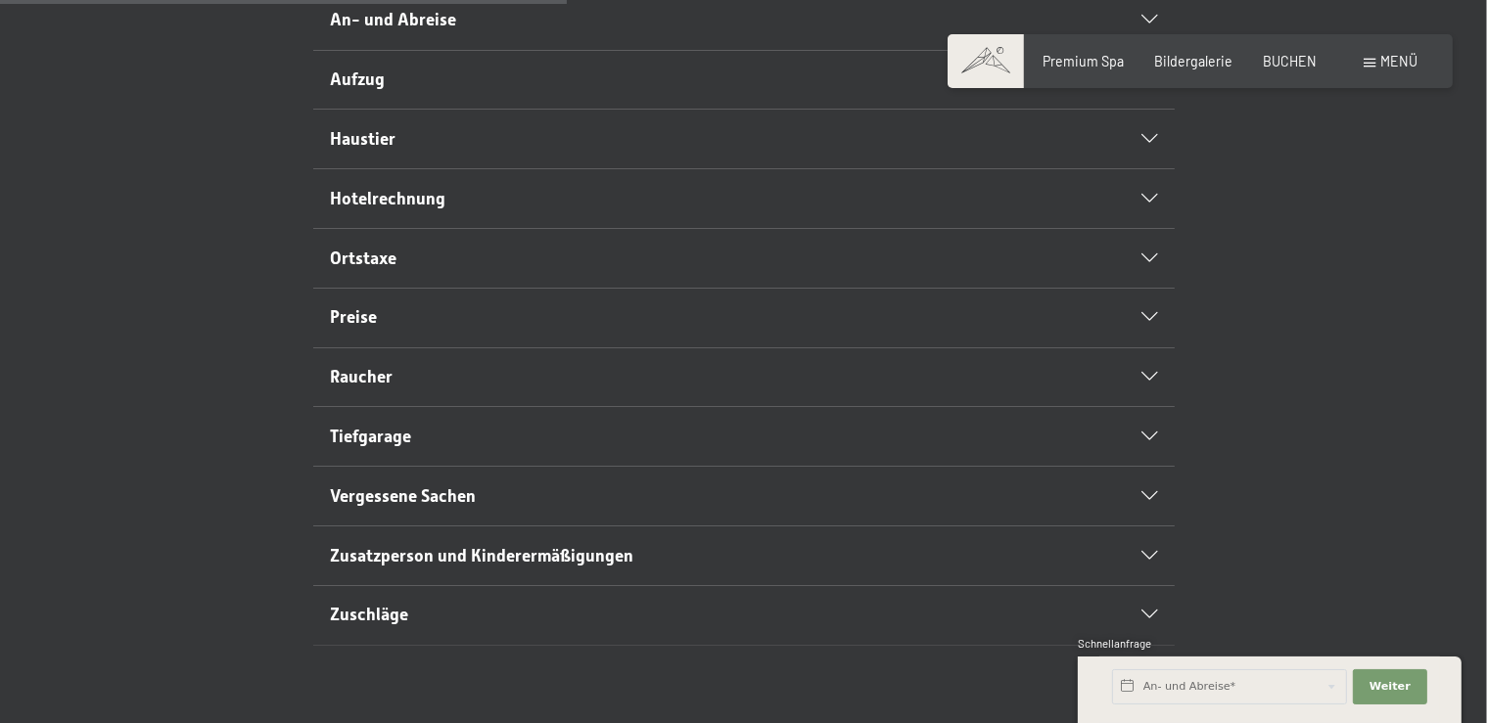
click at [374, 446] on span "Tiefgarage" at bounding box center [370, 437] width 81 height 20
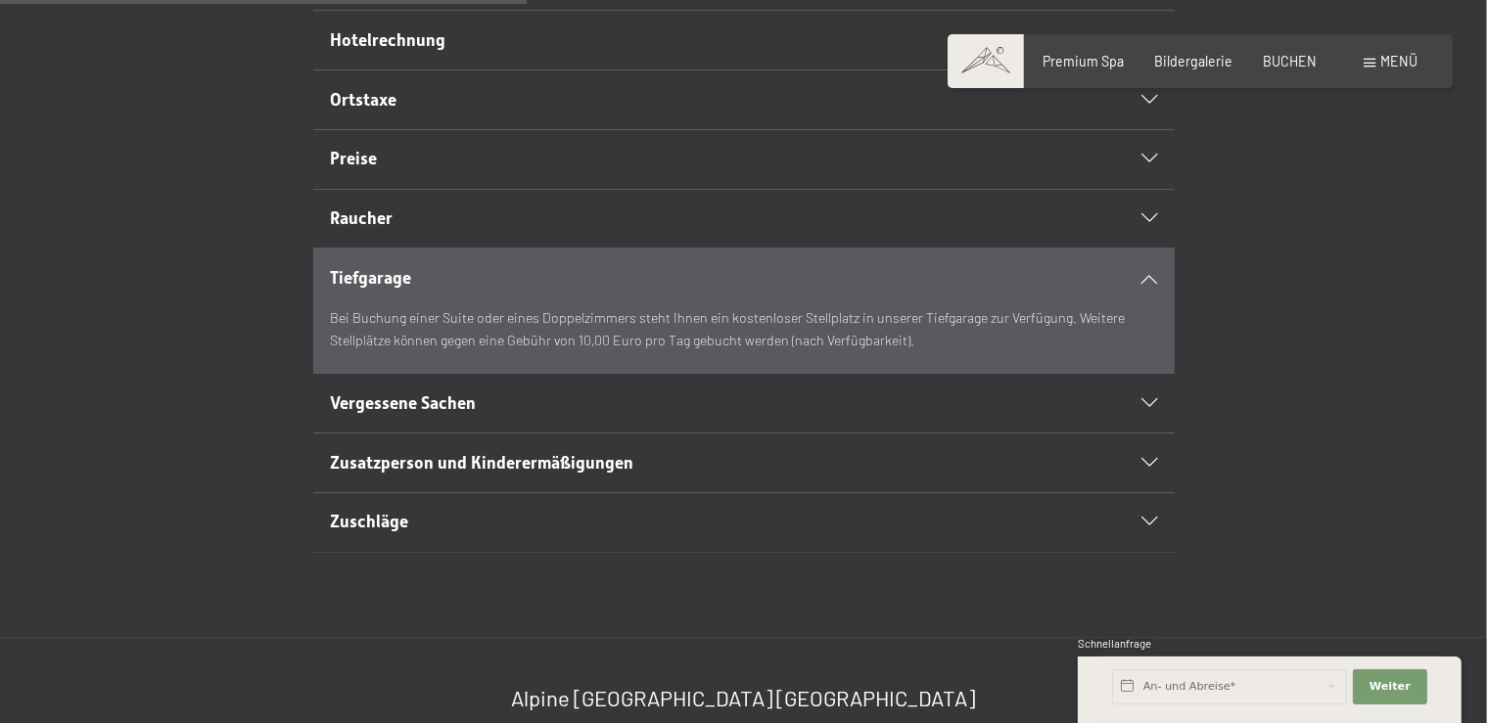
scroll to position [701, 0]
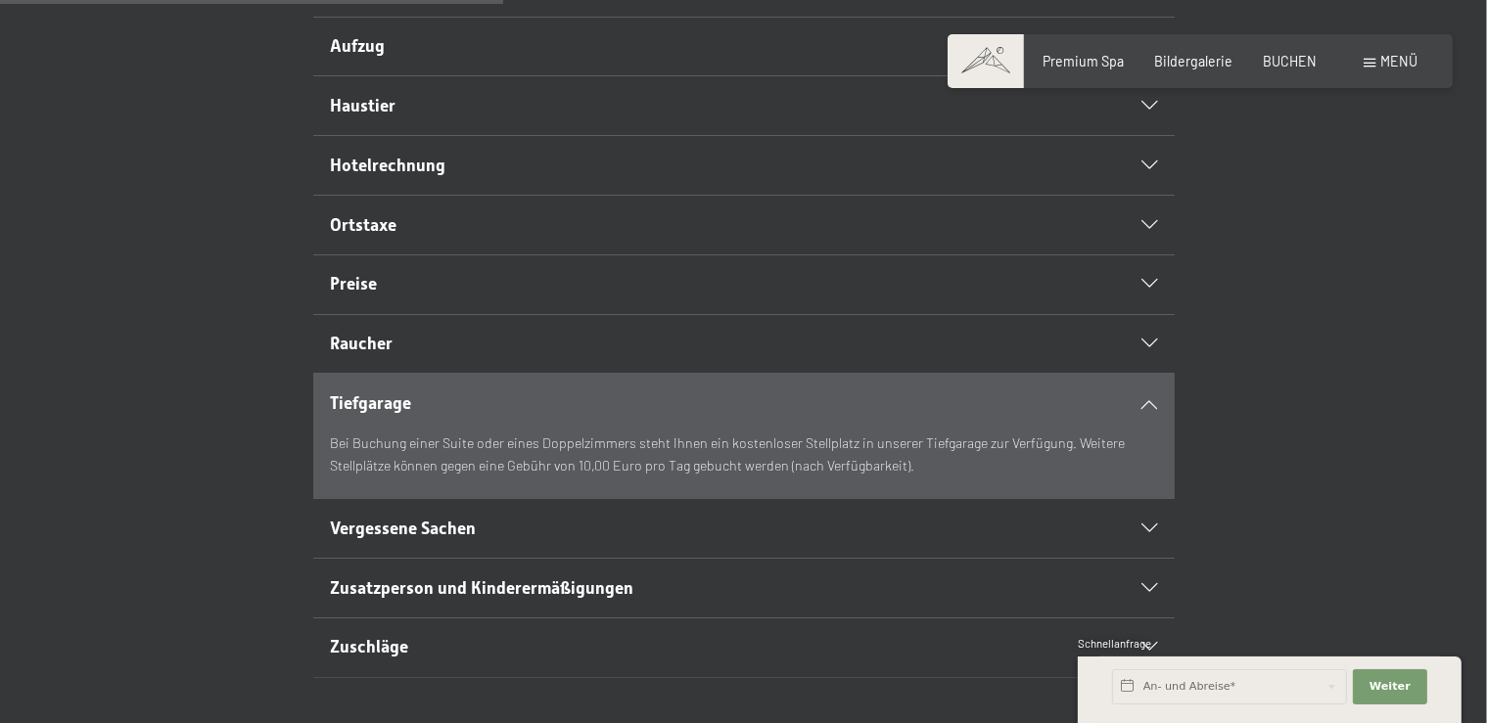
click at [390, 413] on span "Tiefgarage" at bounding box center [370, 404] width 81 height 20
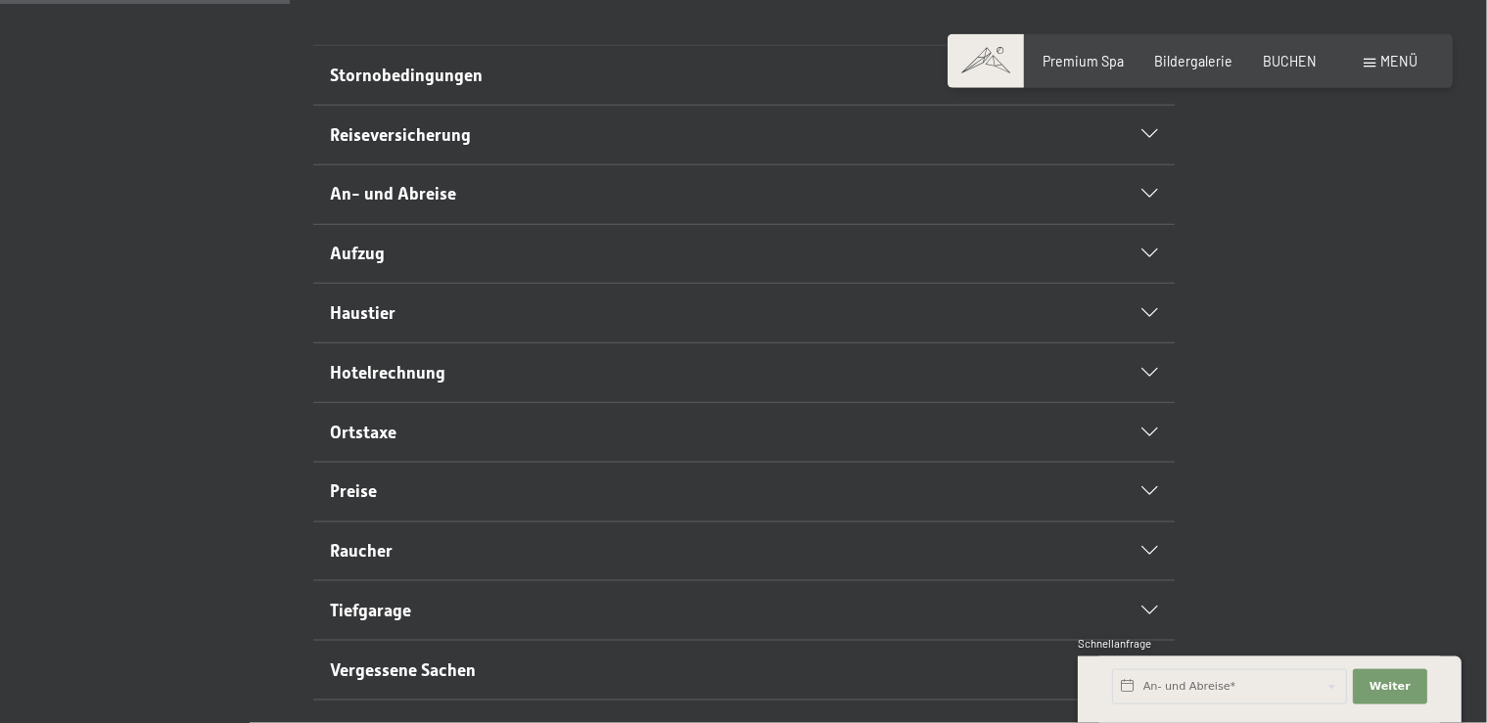
scroll to position [391, 0]
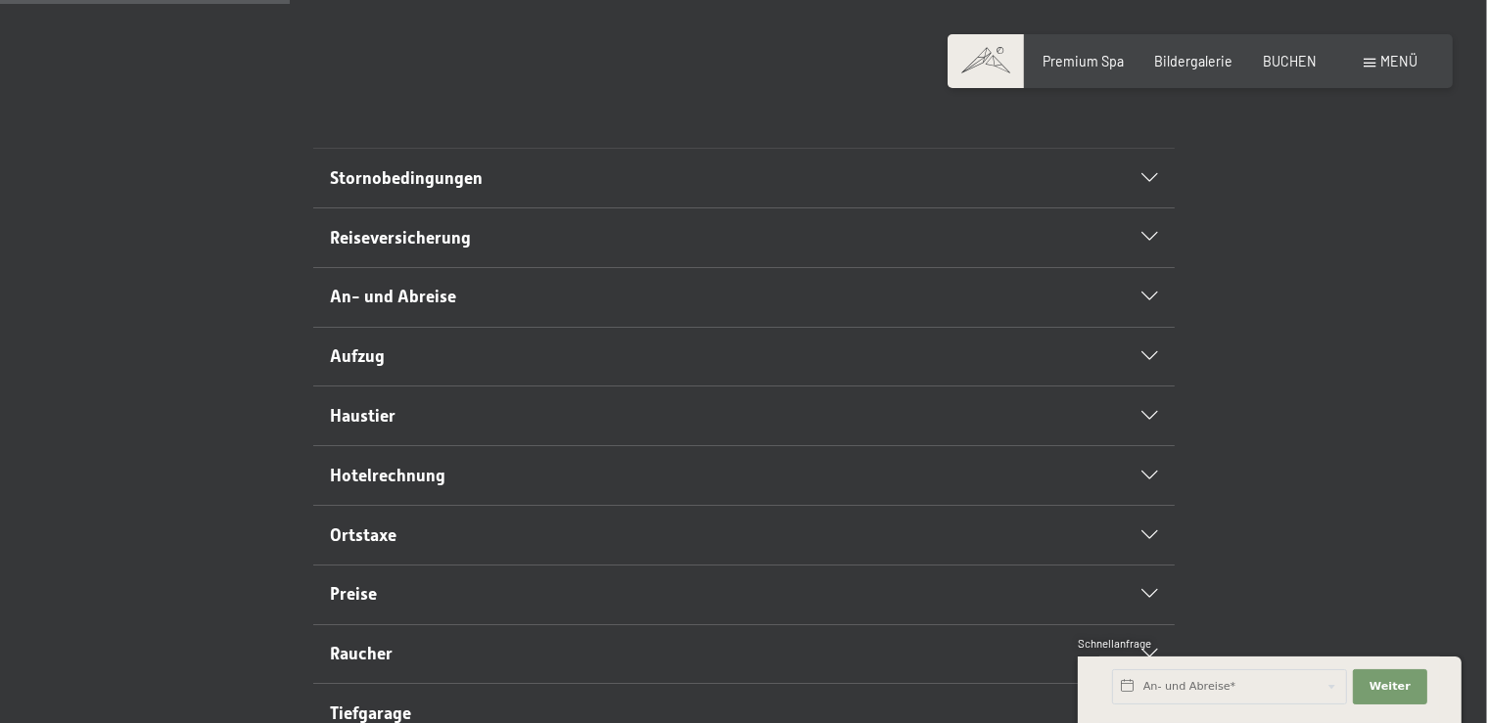
click at [429, 205] on div "Stornobedingungen" at bounding box center [743, 178] width 827 height 59
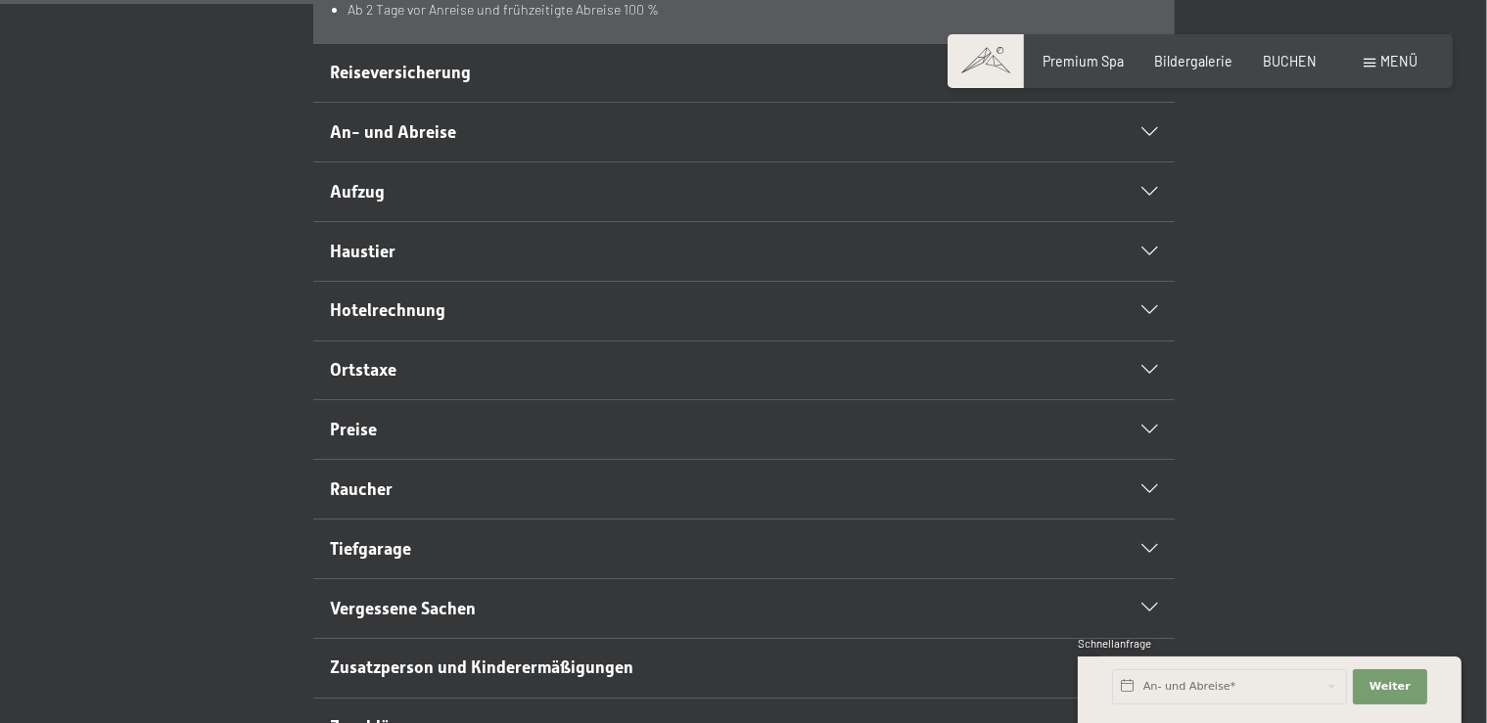
click at [367, 320] on span "Hotelrechnung" at bounding box center [388, 311] width 116 height 20
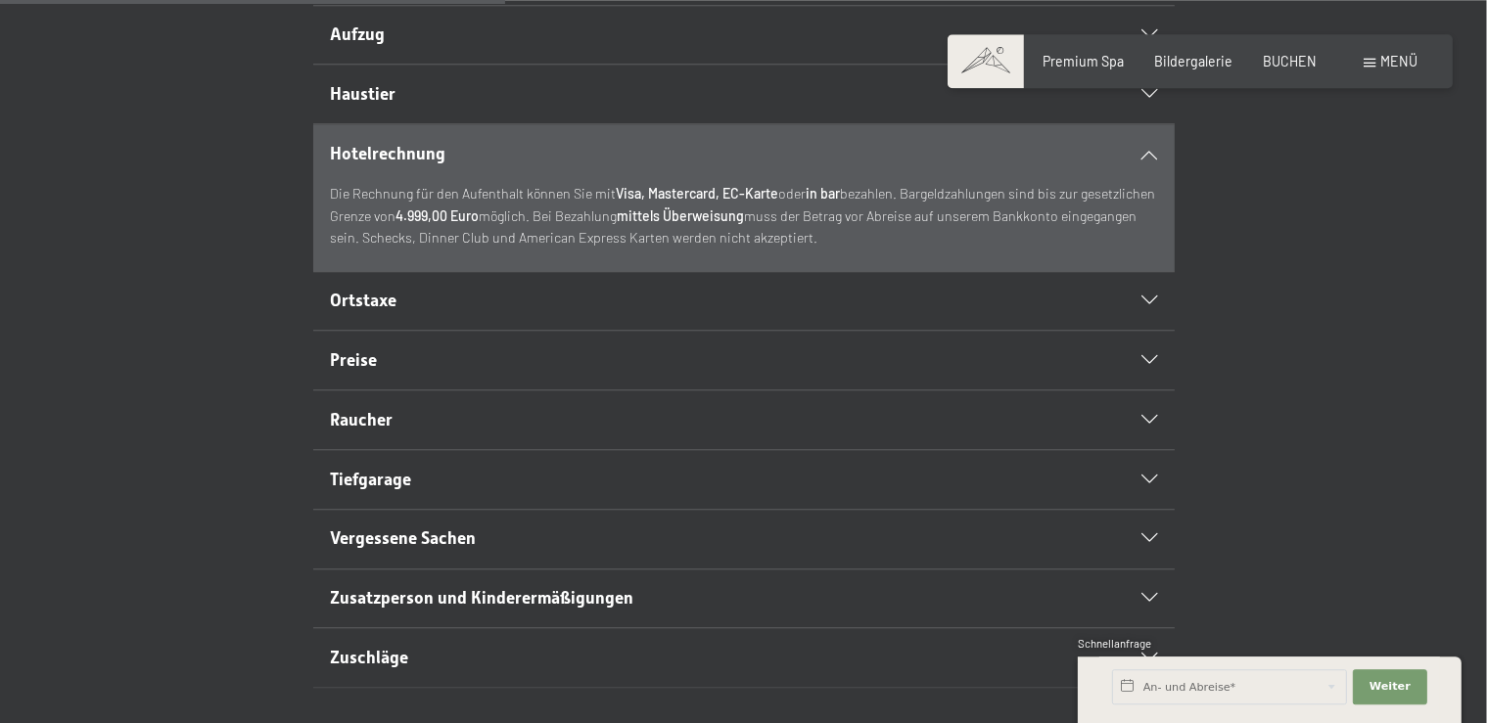
scroll to position [755, 0]
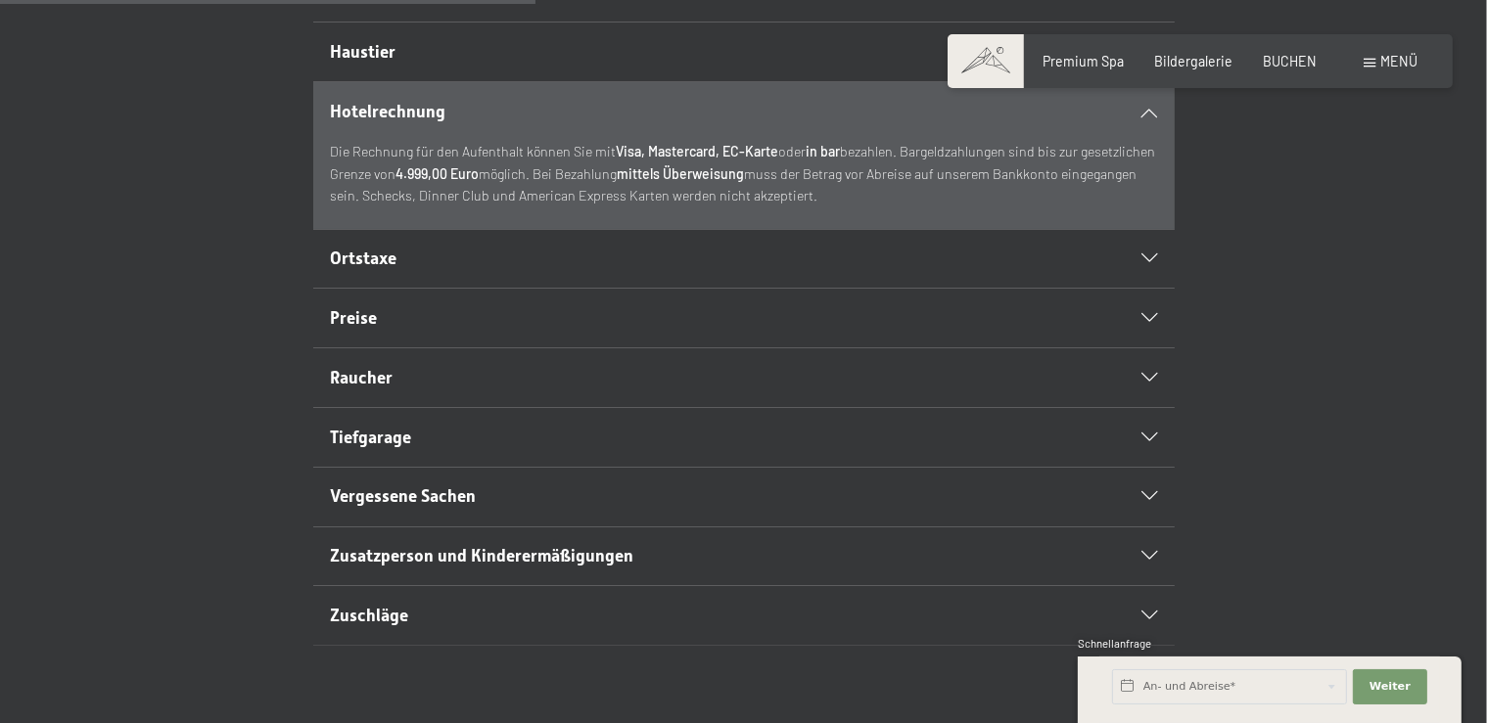
click at [350, 328] on span "Preise" at bounding box center [353, 318] width 47 height 20
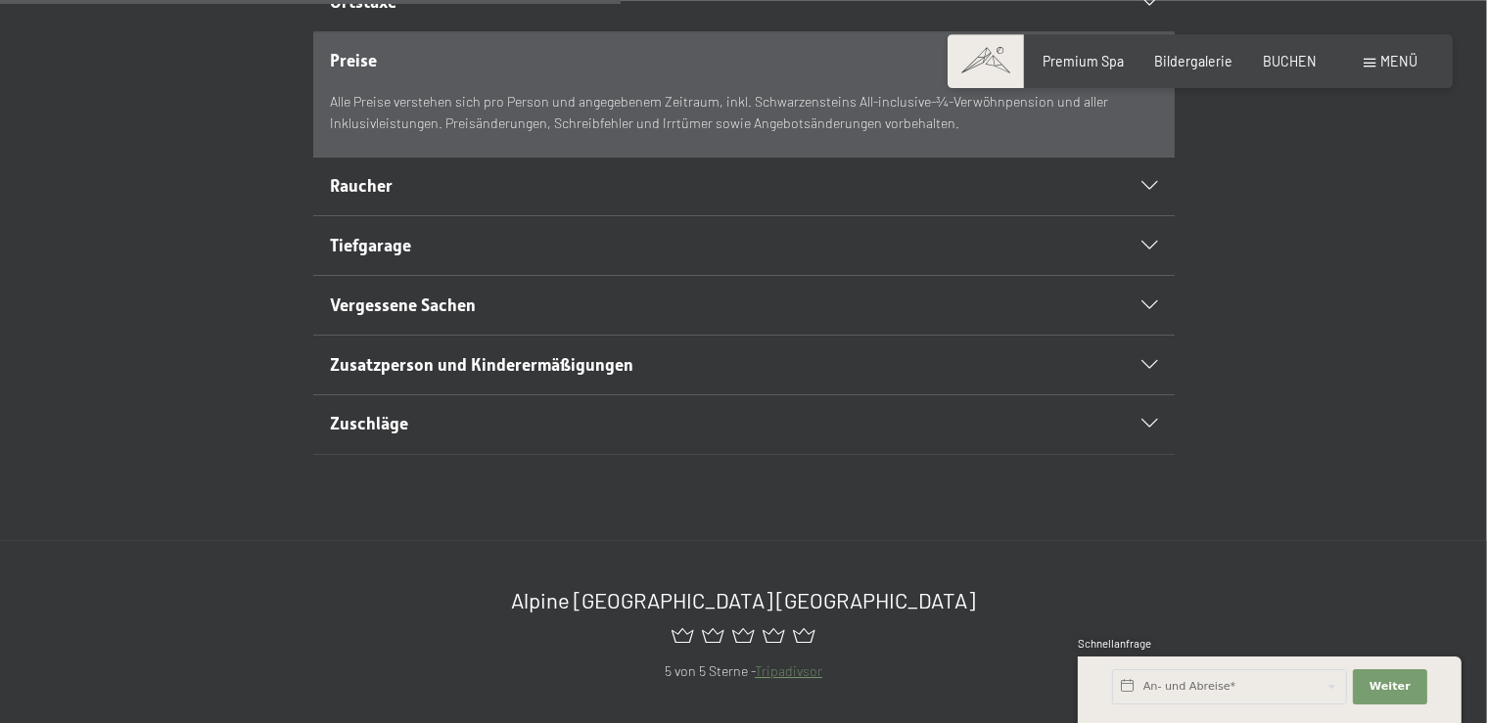
scroll to position [961, 0]
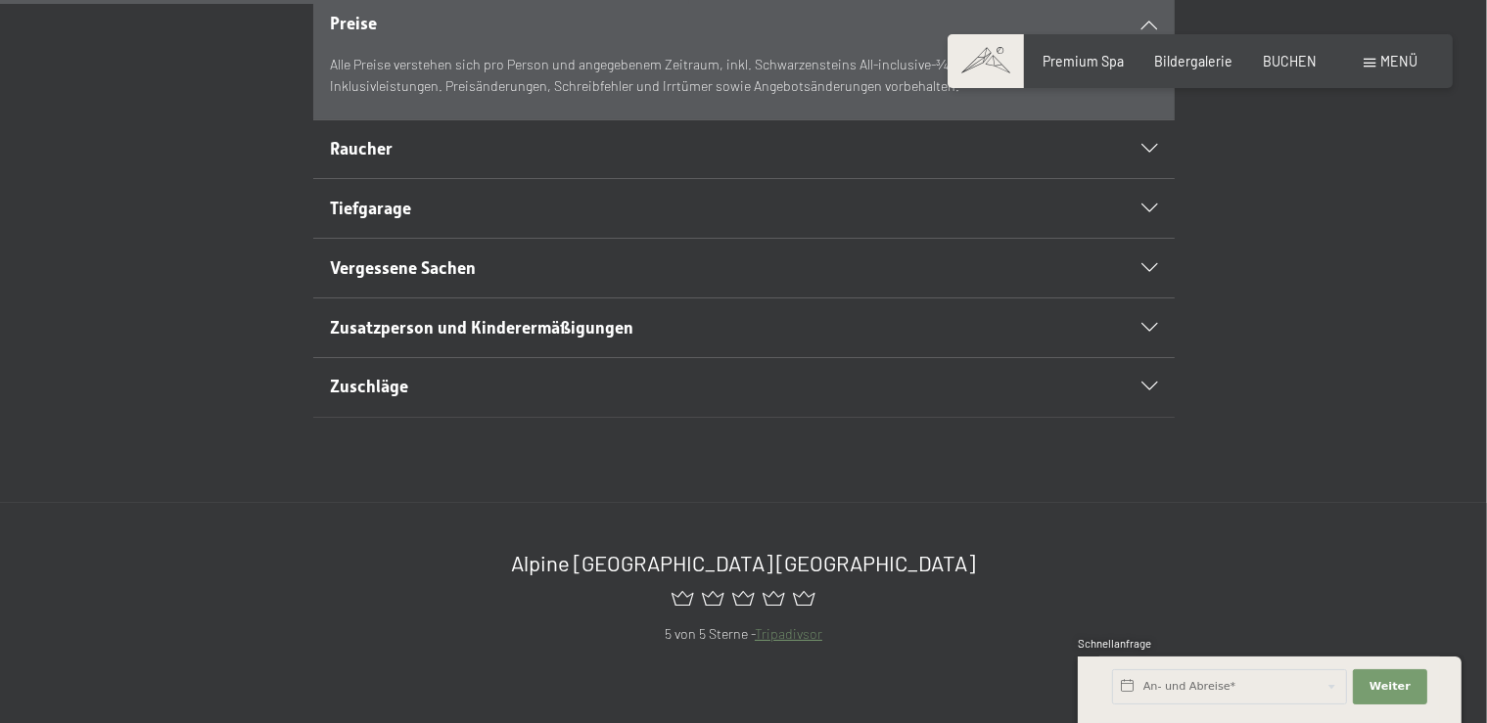
click at [347, 396] on span "Zuschläge" at bounding box center [369, 387] width 78 height 20
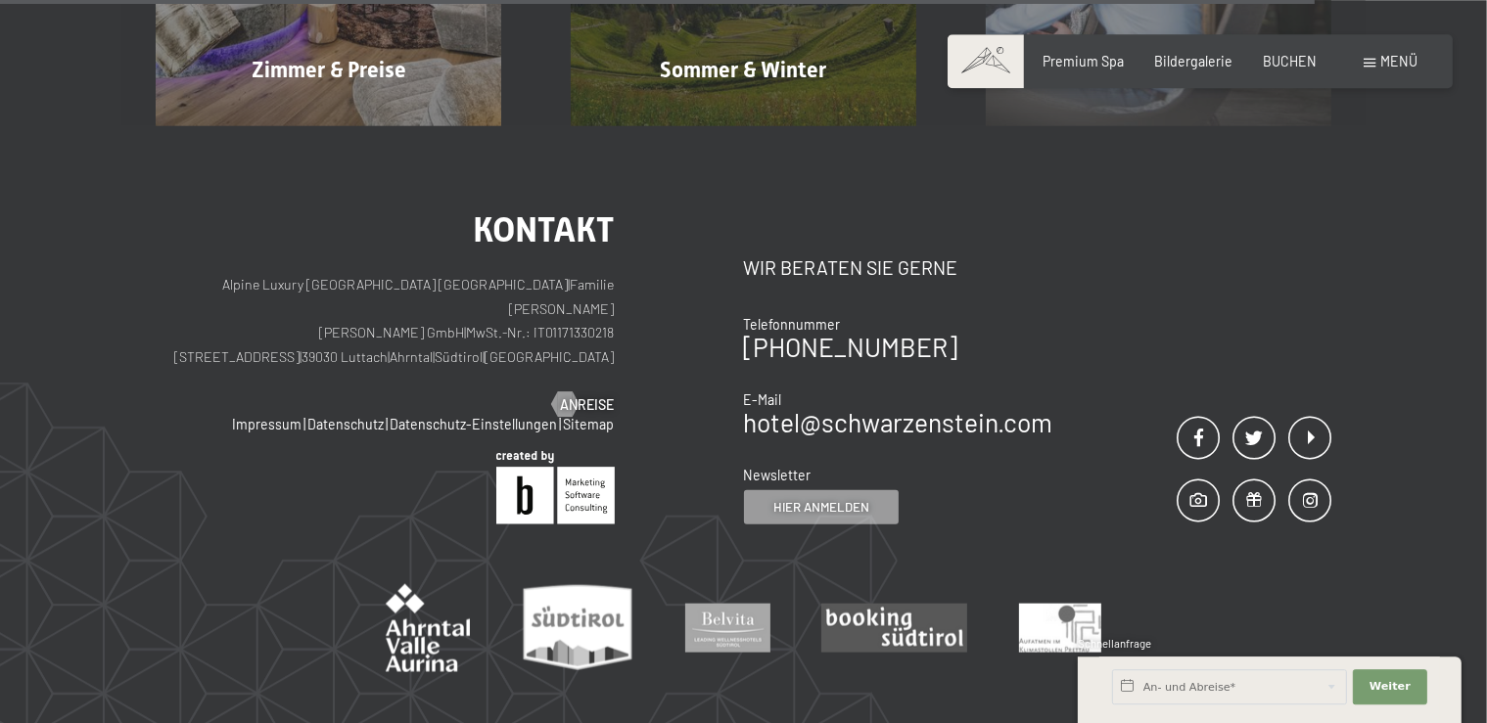
scroll to position [1891, 0]
